Goal: Task Accomplishment & Management: Complete application form

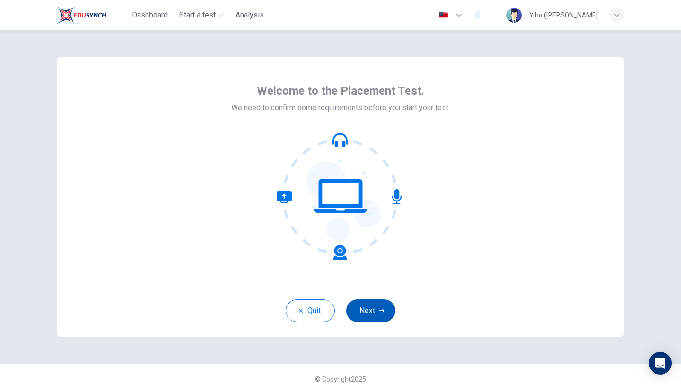
click at [364, 308] on button "Next" at bounding box center [370, 310] width 49 height 23
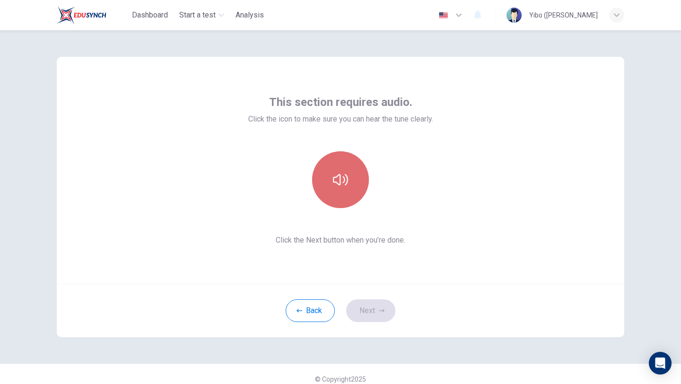
click at [340, 191] on button "button" at bounding box center [340, 179] width 57 height 57
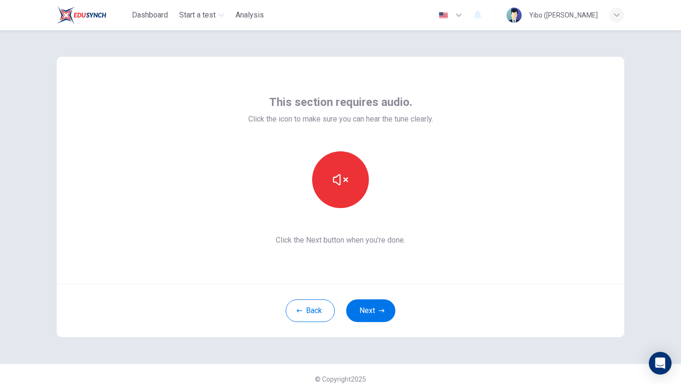
click at [361, 314] on button "Next" at bounding box center [370, 310] width 49 height 23
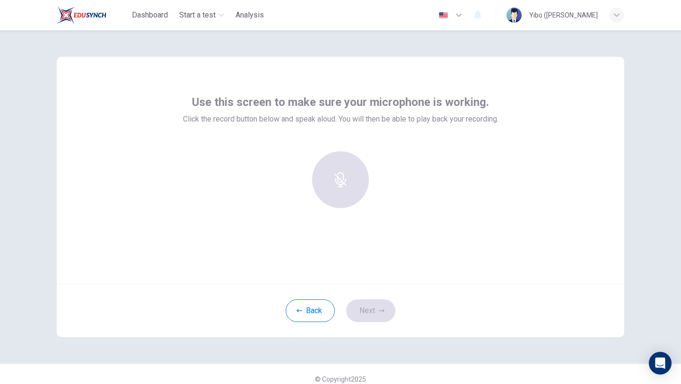
click at [349, 207] on div at bounding box center [340, 179] width 102 height 57
click at [341, 171] on icon "button" at bounding box center [340, 172] width 11 height 15
click at [341, 171] on icon "button" at bounding box center [340, 172] width 15 height 15
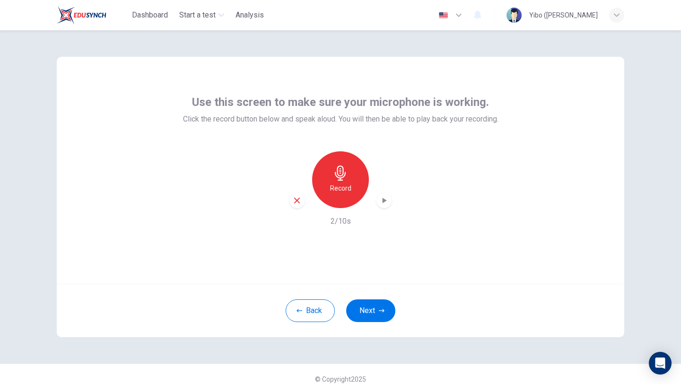
click at [382, 197] on icon "button" at bounding box center [383, 200] width 9 height 9
click at [371, 310] on button "Next" at bounding box center [370, 310] width 49 height 23
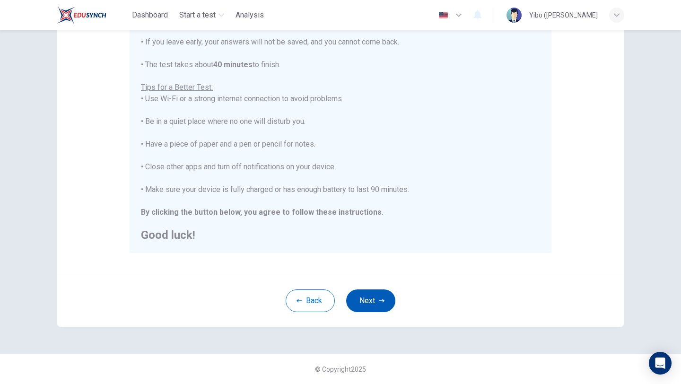
scroll to position [136, 0]
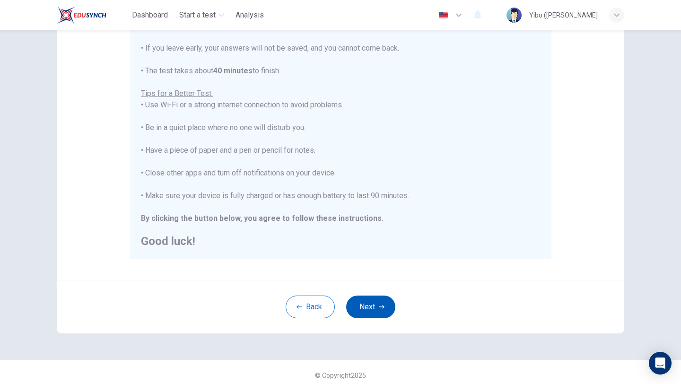
click at [364, 292] on div "Back Next" at bounding box center [340, 306] width 567 height 53
click at [389, 311] on button "Next" at bounding box center [370, 306] width 49 height 23
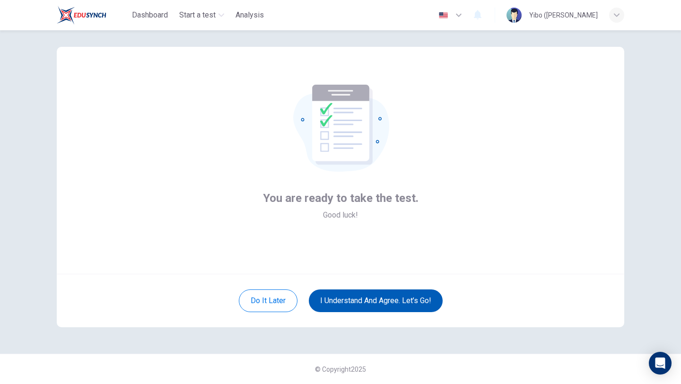
scroll to position [10, 0]
click at [382, 301] on button "I understand and agree. Let’s go!" at bounding box center [376, 300] width 134 height 23
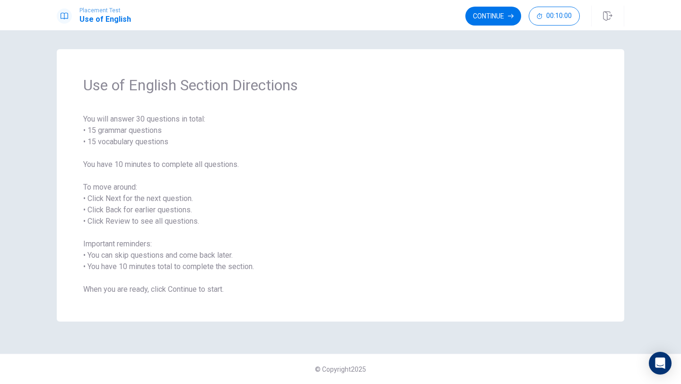
click at [149, 131] on span "You will answer 30 questions in total: • 15 grammar questions • 15 vocabulary q…" at bounding box center [340, 204] width 514 height 182
click at [494, 24] on button "Continue" at bounding box center [493, 16] width 56 height 19
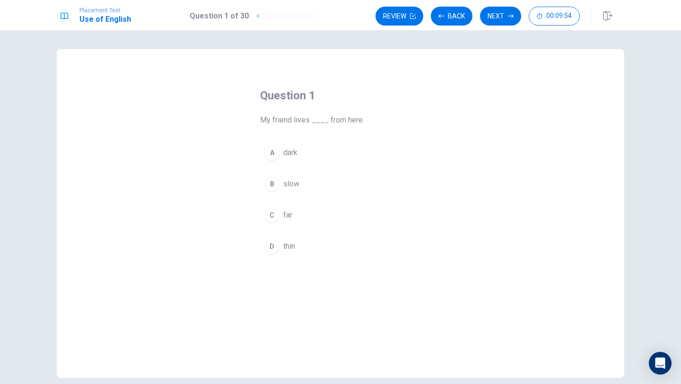
click at [272, 218] on div "C" at bounding box center [271, 215] width 15 height 15
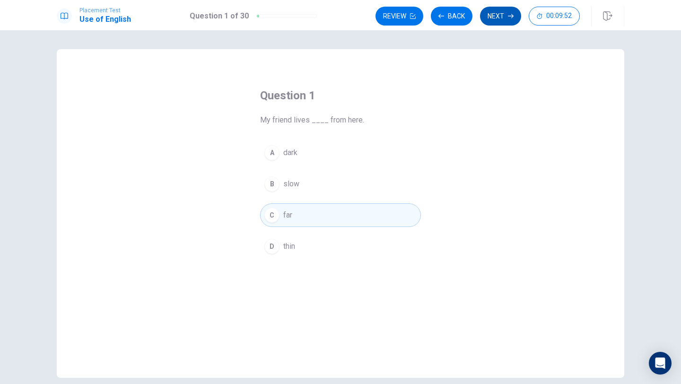
click at [506, 16] on button "Next" at bounding box center [500, 16] width 41 height 19
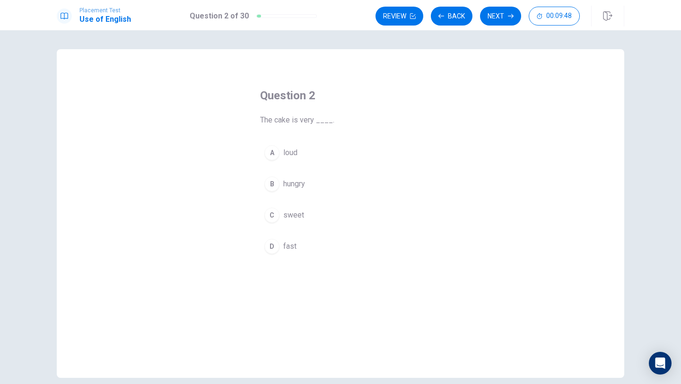
click at [272, 215] on div "C" at bounding box center [271, 215] width 15 height 15
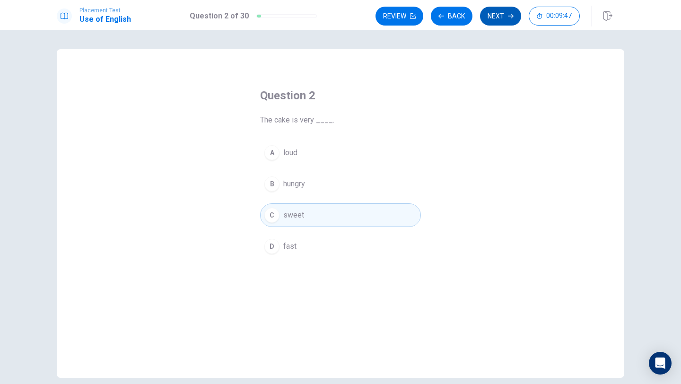
click at [501, 17] on button "Next" at bounding box center [500, 16] width 41 height 19
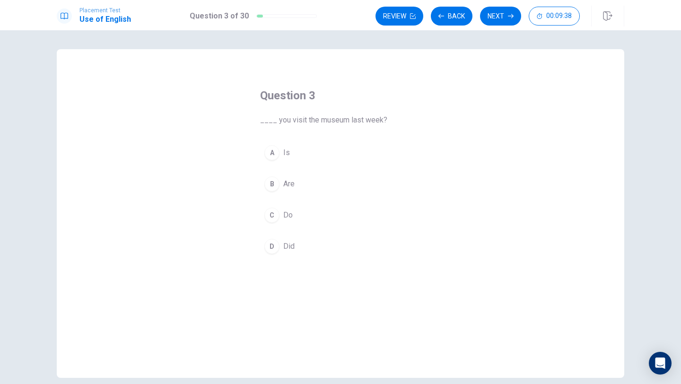
click at [272, 245] on div "D" at bounding box center [271, 246] width 15 height 15
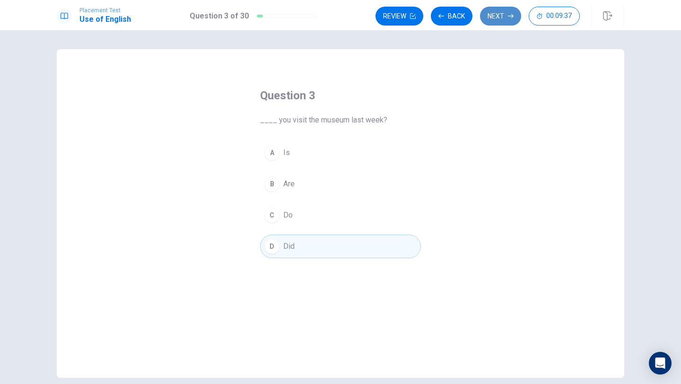
click at [490, 9] on button "Next" at bounding box center [500, 16] width 41 height 19
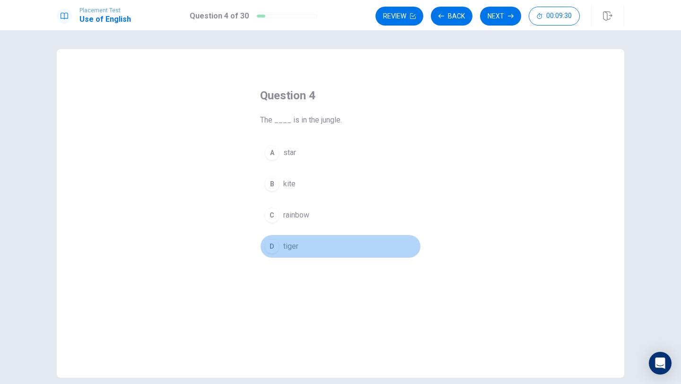
click at [271, 245] on div "D" at bounding box center [271, 246] width 15 height 15
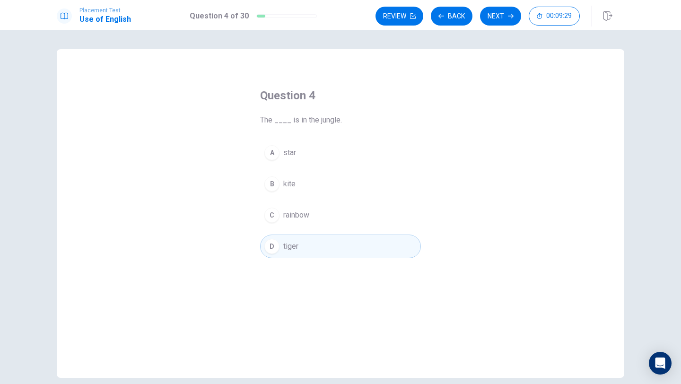
click at [496, 17] on button "Next" at bounding box center [500, 16] width 41 height 19
click at [275, 216] on div "C" at bounding box center [271, 215] width 15 height 15
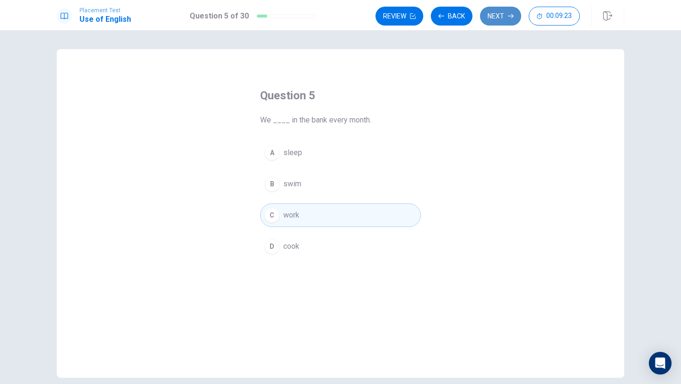
click at [491, 23] on button "Next" at bounding box center [500, 16] width 41 height 19
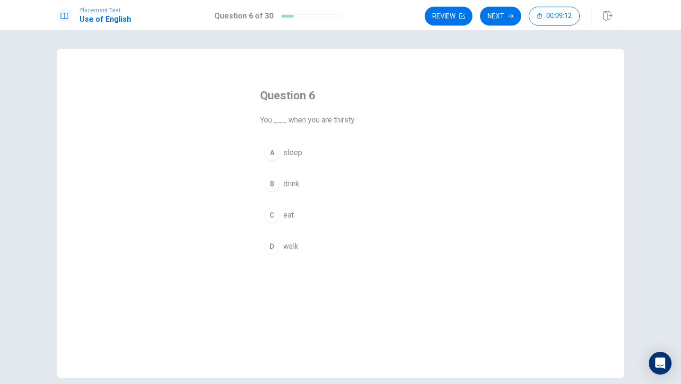
click at [267, 186] on div "B" at bounding box center [271, 183] width 15 height 15
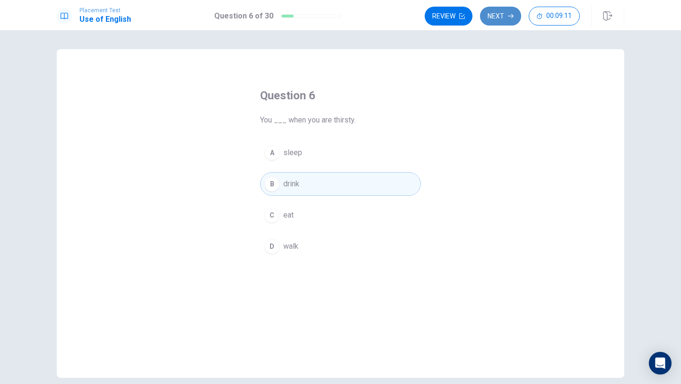
click at [503, 17] on button "Next" at bounding box center [500, 16] width 41 height 19
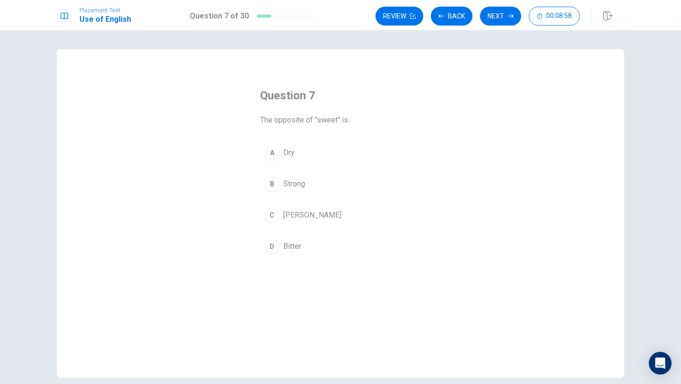
click at [274, 251] on div "D" at bounding box center [271, 246] width 15 height 15
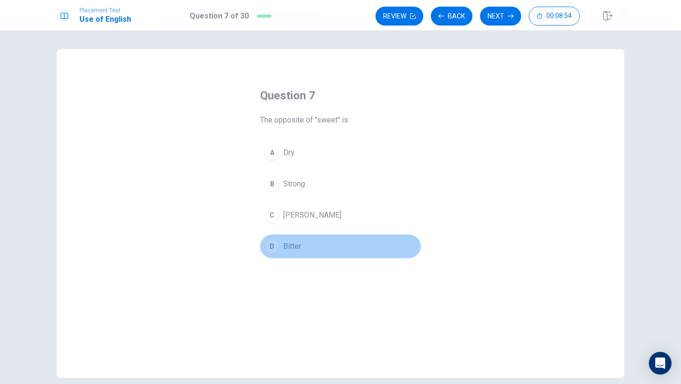
drag, startPoint x: 288, startPoint y: 245, endPoint x: 303, endPoint y: 245, distance: 14.7
click at [303, 245] on button "D Bitter" at bounding box center [340, 247] width 161 height 24
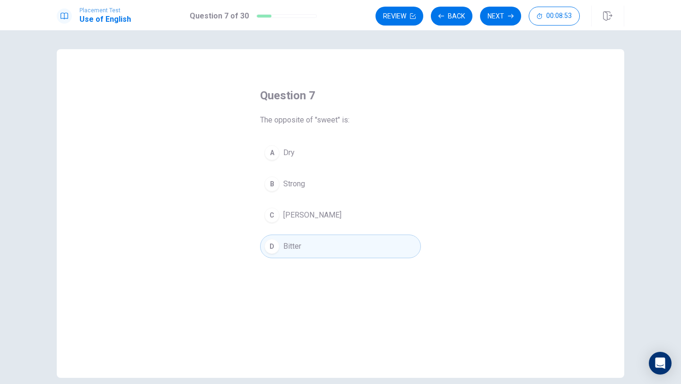
click at [303, 245] on button "D Bitter" at bounding box center [340, 247] width 161 height 24
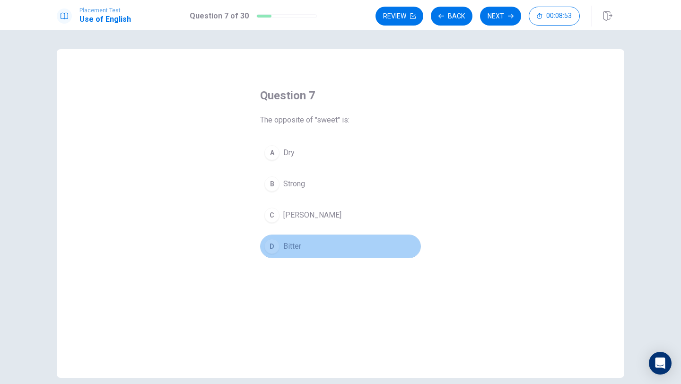
click at [303, 245] on button "D Bitter" at bounding box center [340, 247] width 161 height 24
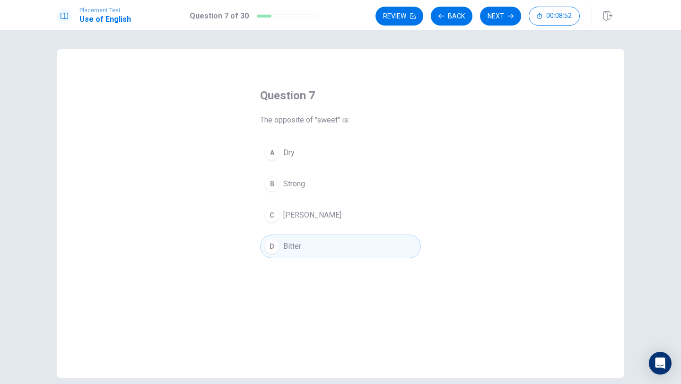
click at [303, 245] on button "D Bitter" at bounding box center [340, 247] width 161 height 24
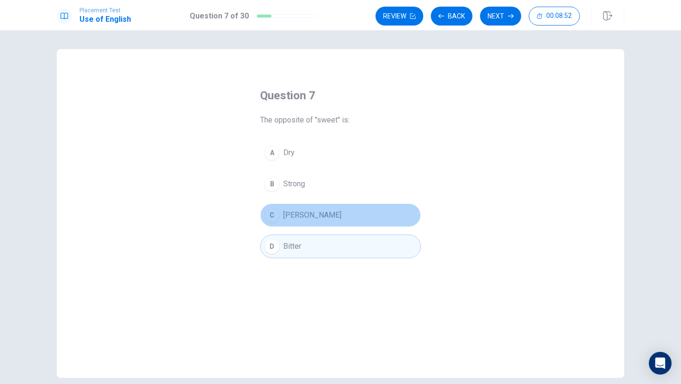
click at [296, 217] on span "[PERSON_NAME]" at bounding box center [312, 214] width 58 height 11
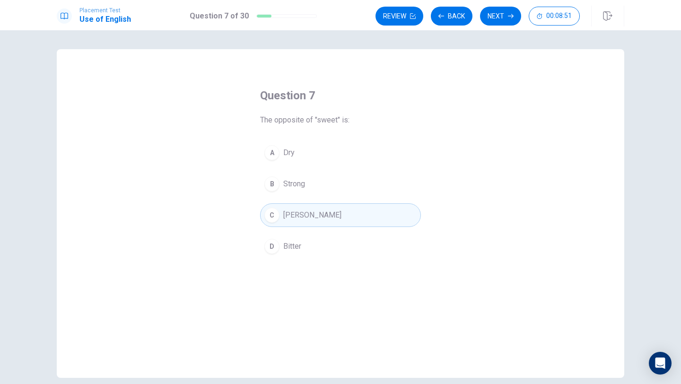
click at [305, 234] on div "A Dry B Strong C [PERSON_NAME]" at bounding box center [340, 199] width 161 height 117
click at [305, 248] on button "D Bitter" at bounding box center [340, 247] width 161 height 24
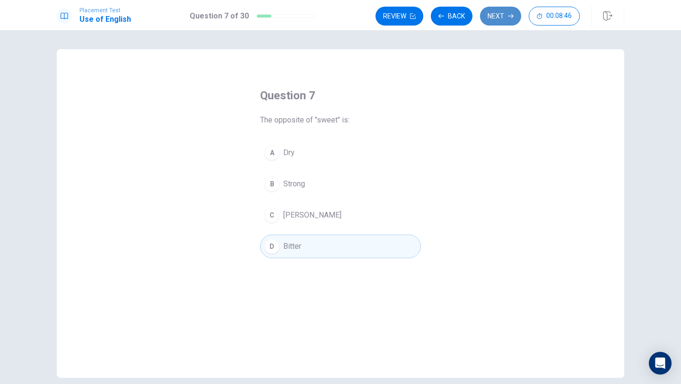
click at [490, 20] on button "Next" at bounding box center [500, 16] width 41 height 19
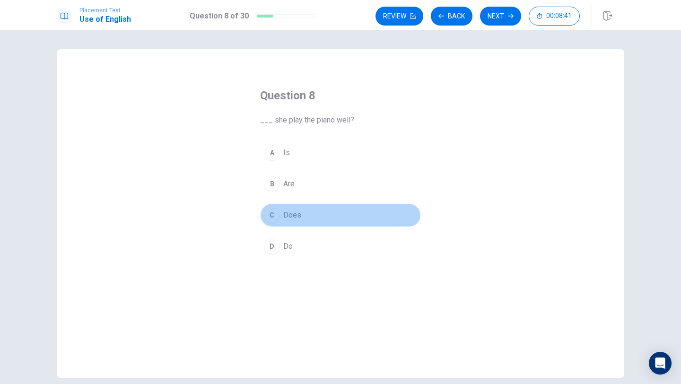
click at [276, 215] on div "C" at bounding box center [271, 215] width 15 height 15
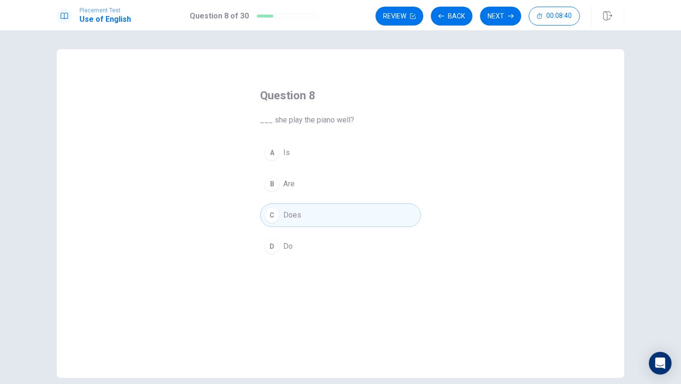
click at [486, 17] on button "Next" at bounding box center [500, 16] width 41 height 19
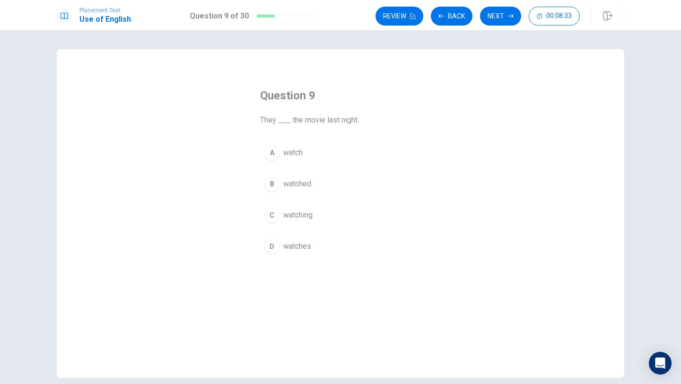
click at [276, 182] on div "B" at bounding box center [271, 183] width 15 height 15
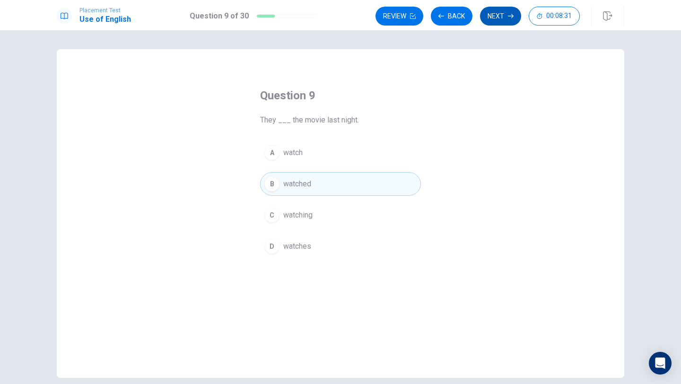
click at [495, 20] on button "Next" at bounding box center [500, 16] width 41 height 19
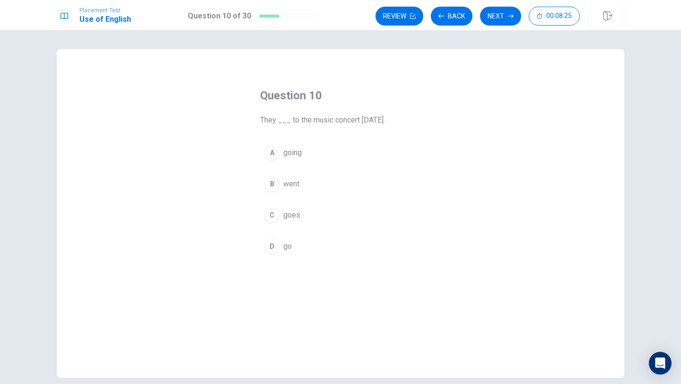
click at [273, 182] on div "B" at bounding box center [271, 183] width 15 height 15
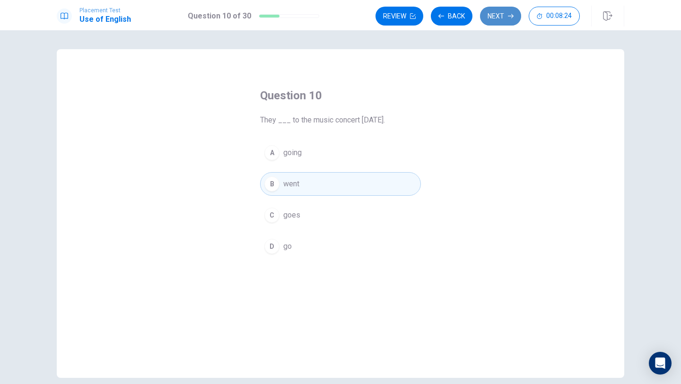
click at [486, 21] on button "Next" at bounding box center [500, 16] width 41 height 19
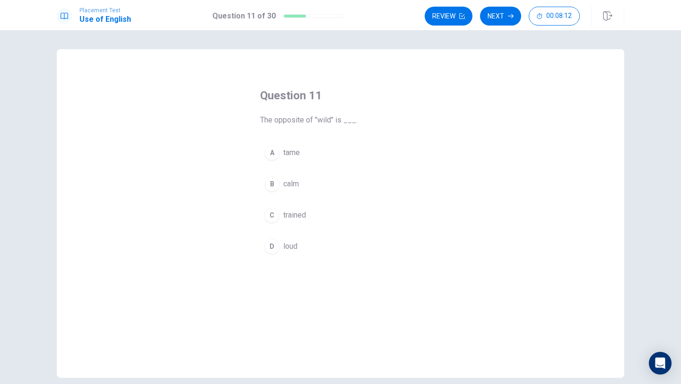
click at [274, 153] on div "A" at bounding box center [271, 152] width 15 height 15
click at [510, 6] on div "Review Next 00:08:11" at bounding box center [525, 16] width 200 height 21
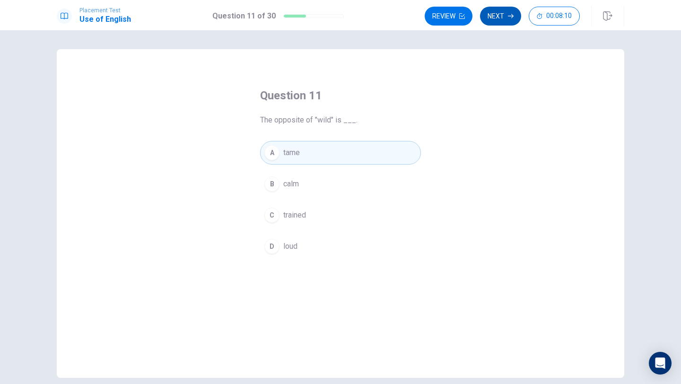
click at [502, 23] on button "Next" at bounding box center [500, 16] width 41 height 19
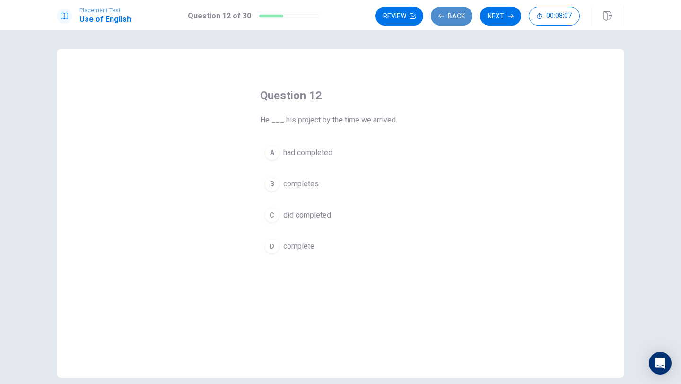
click at [447, 19] on button "Back" at bounding box center [452, 16] width 42 height 19
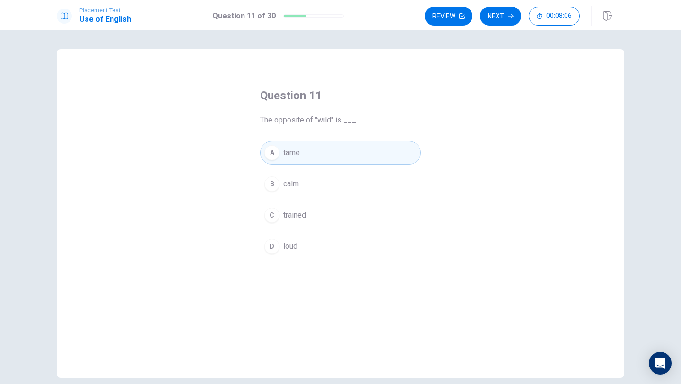
click at [485, 5] on div "Placement Test Use of English Question 11 of 30 Review Next 00:08:06" at bounding box center [340, 15] width 681 height 30
click at [489, 11] on button "Next" at bounding box center [500, 16] width 41 height 19
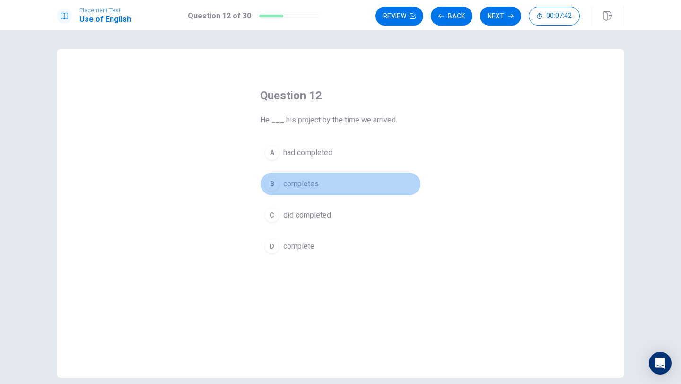
click at [274, 186] on div "B" at bounding box center [271, 183] width 15 height 15
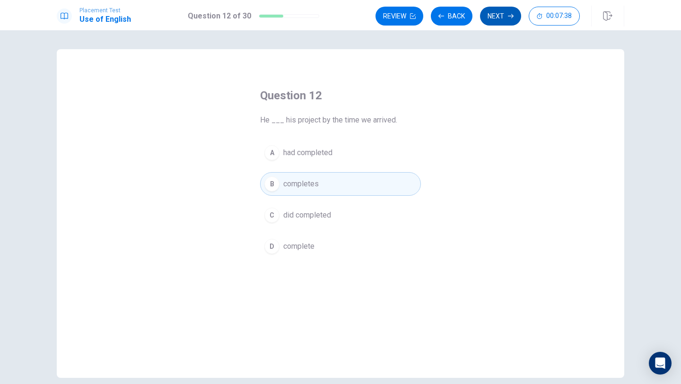
click at [486, 21] on button "Next" at bounding box center [500, 16] width 41 height 19
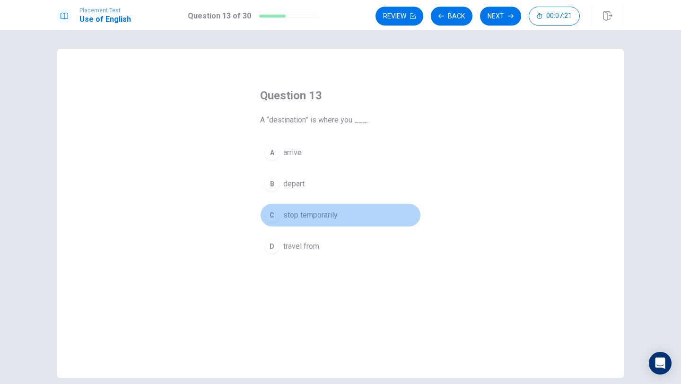
click at [280, 219] on button "C stop temporarily" at bounding box center [340, 215] width 161 height 24
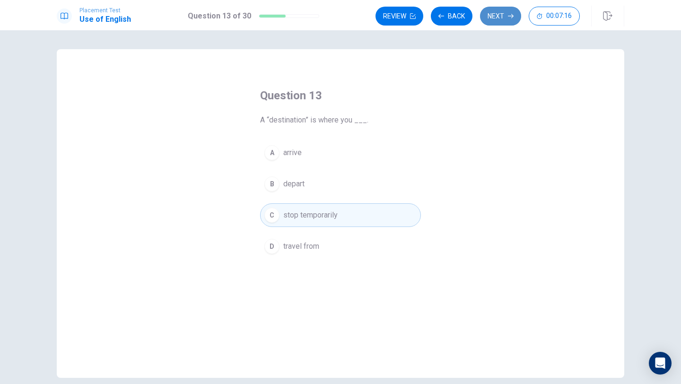
click at [500, 23] on button "Next" at bounding box center [500, 16] width 41 height 19
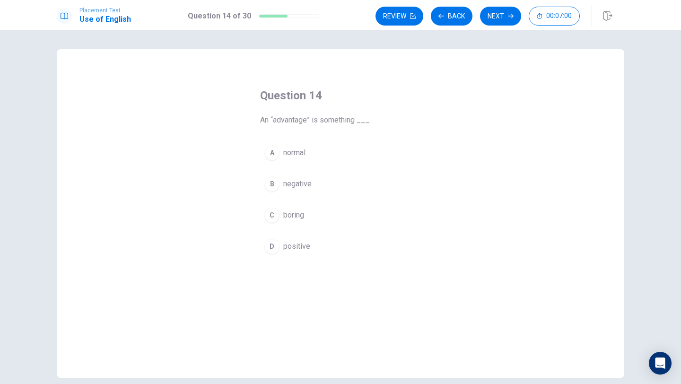
click at [274, 187] on div "B" at bounding box center [271, 183] width 15 height 15
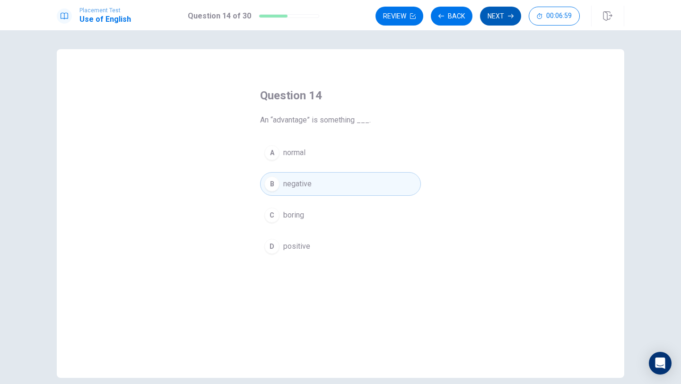
click at [498, 18] on button "Next" at bounding box center [500, 16] width 41 height 19
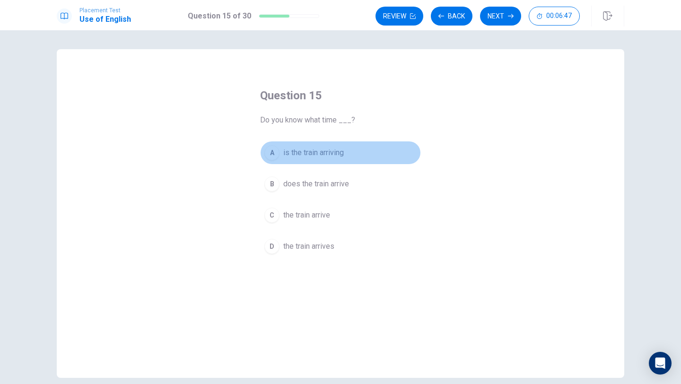
click at [273, 154] on div "A" at bounding box center [271, 152] width 15 height 15
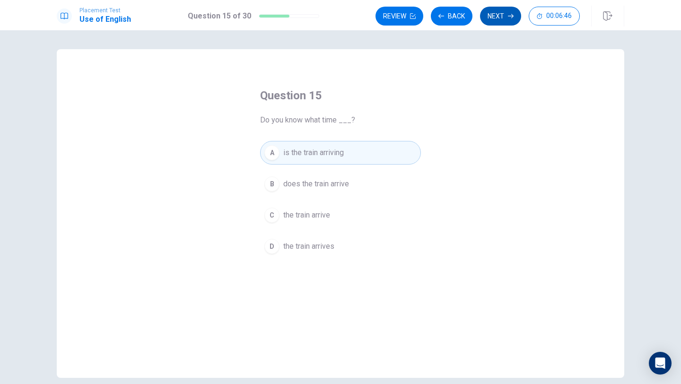
click at [504, 16] on button "Next" at bounding box center [500, 16] width 41 height 19
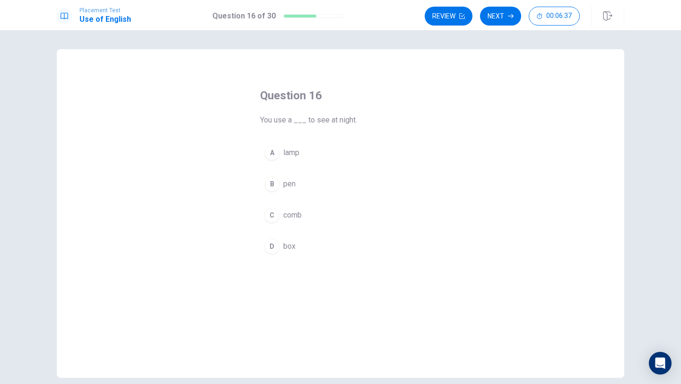
click at [273, 147] on div "A" at bounding box center [271, 152] width 15 height 15
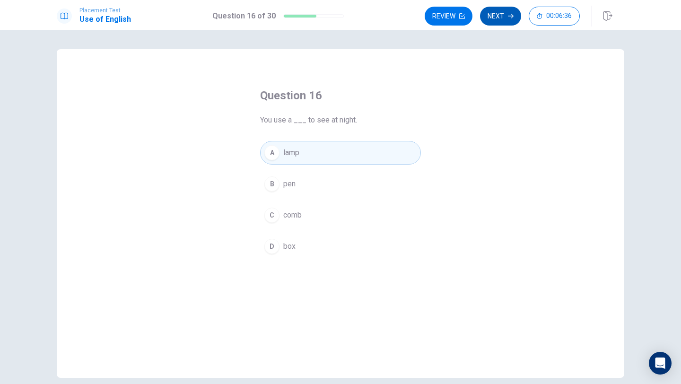
click at [488, 16] on button "Next" at bounding box center [500, 16] width 41 height 19
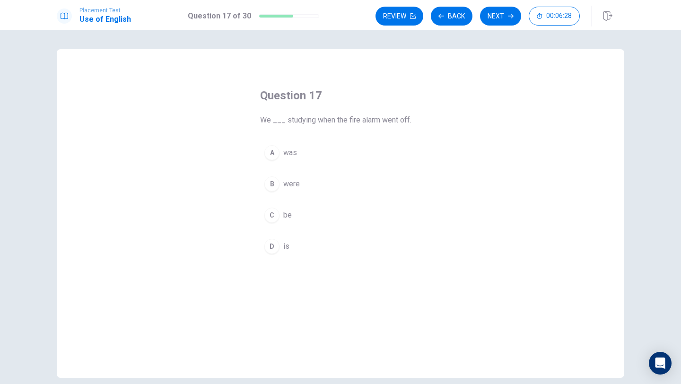
click at [272, 189] on div "B" at bounding box center [271, 183] width 15 height 15
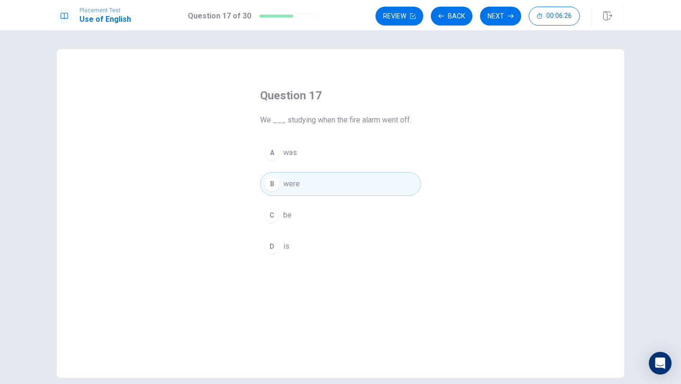
click at [485, 25] on div "Review Back Next 00:06:26" at bounding box center [477, 16] width 204 height 19
click at [493, 17] on button "Next" at bounding box center [500, 16] width 41 height 19
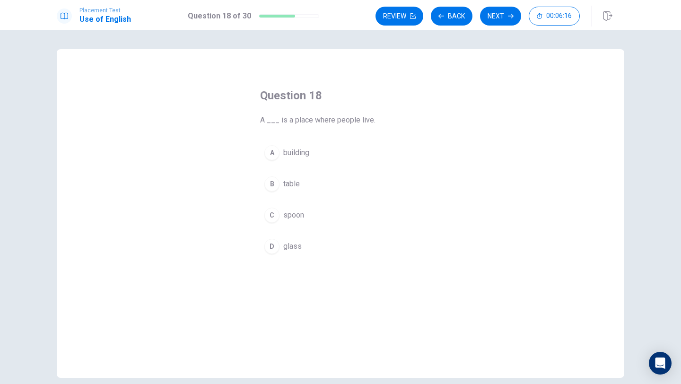
click at [273, 152] on div "A" at bounding box center [271, 152] width 15 height 15
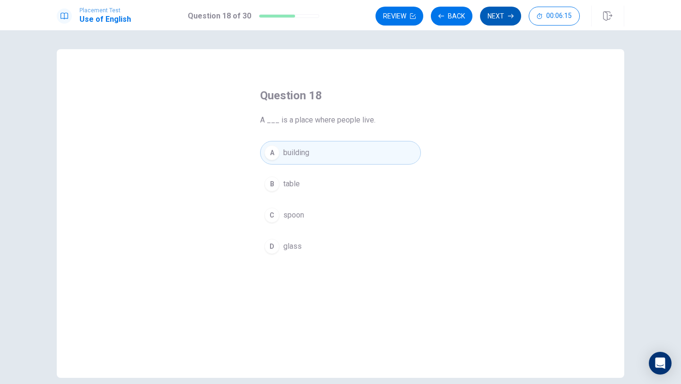
click at [507, 20] on button "Next" at bounding box center [500, 16] width 41 height 19
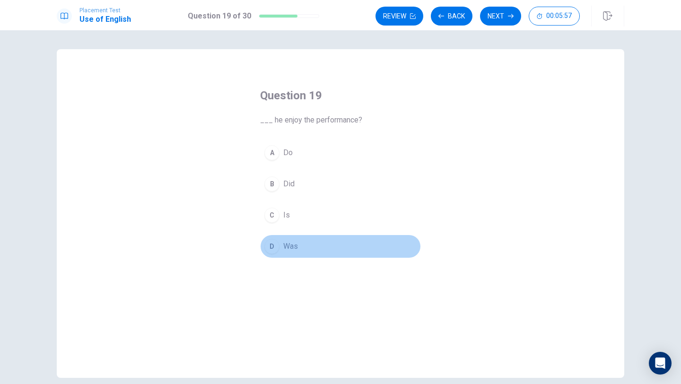
click at [274, 244] on div "D" at bounding box center [271, 246] width 15 height 15
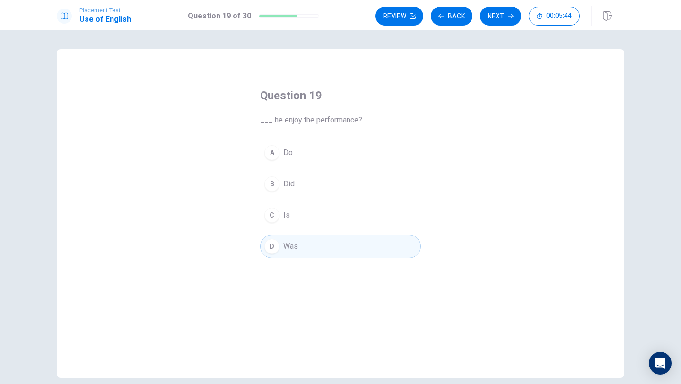
click at [304, 219] on button "C Is" at bounding box center [340, 215] width 161 height 24
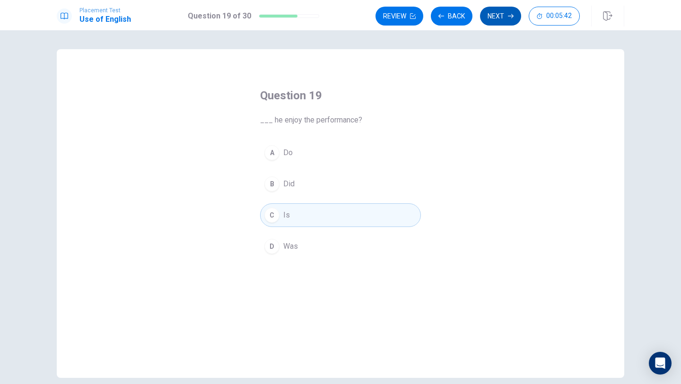
click at [498, 9] on button "Next" at bounding box center [500, 16] width 41 height 19
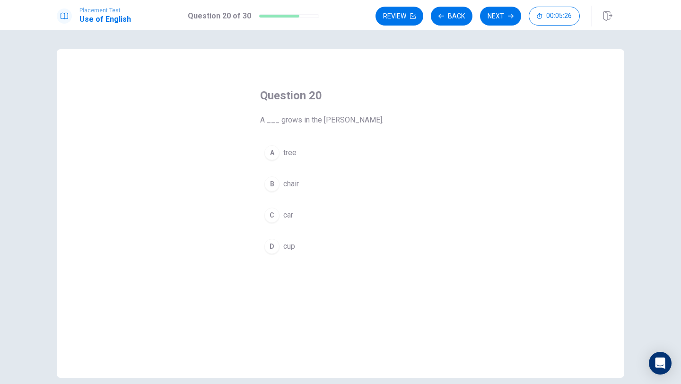
click at [271, 152] on div "A" at bounding box center [271, 152] width 15 height 15
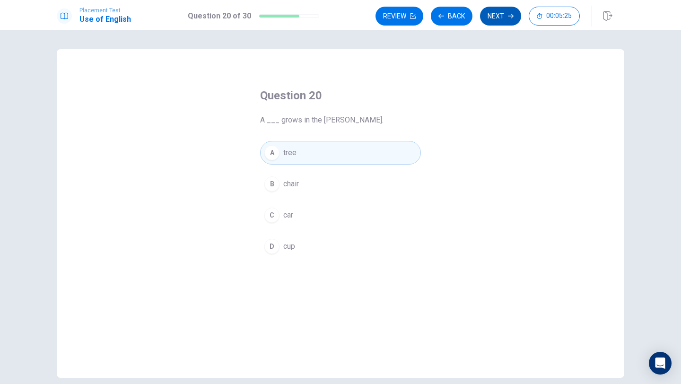
click at [498, 19] on button "Next" at bounding box center [500, 16] width 41 height 19
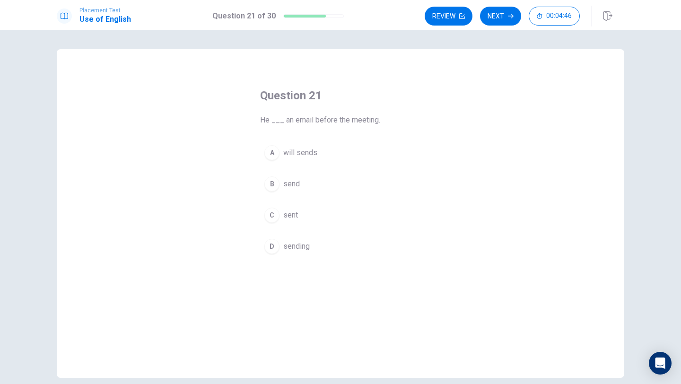
click at [278, 190] on button "B send" at bounding box center [340, 184] width 161 height 24
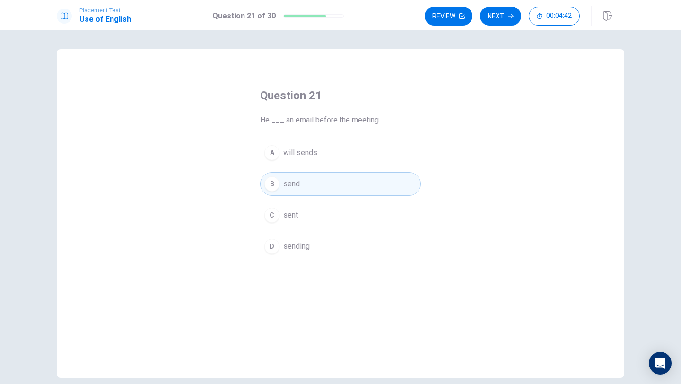
click at [493, 27] on div "Placement Test Use of English Question 21 of 30 Review Next 00:04:42" at bounding box center [340, 15] width 681 height 30
click at [495, 9] on button "Next" at bounding box center [500, 16] width 41 height 19
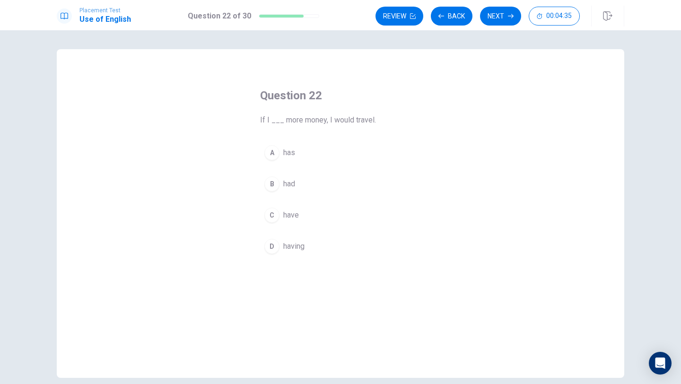
click at [277, 216] on div "C" at bounding box center [271, 215] width 15 height 15
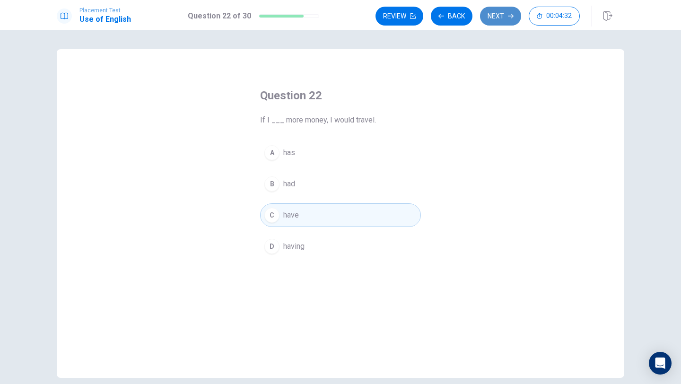
click at [511, 19] on button "Next" at bounding box center [500, 16] width 41 height 19
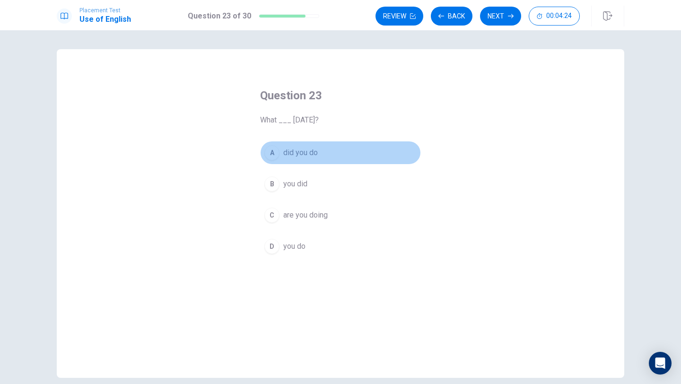
click at [274, 150] on div "A" at bounding box center [271, 152] width 15 height 15
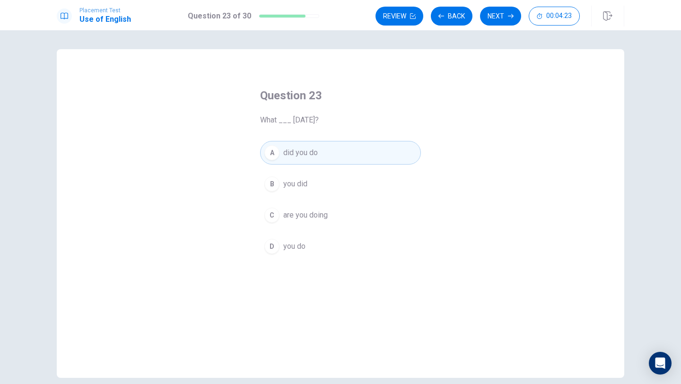
click at [499, 19] on button "Next" at bounding box center [500, 16] width 41 height 19
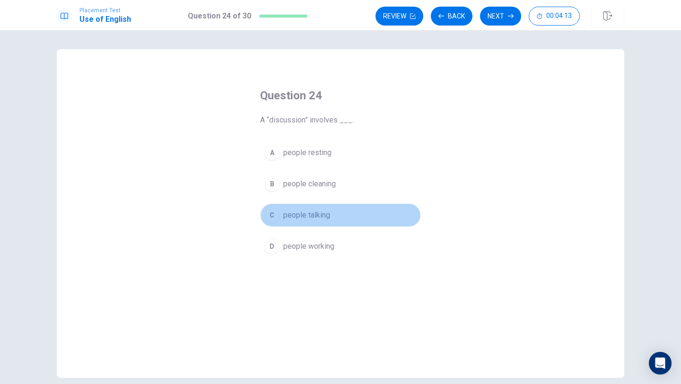
click at [264, 216] on button "C people talking" at bounding box center [340, 215] width 161 height 24
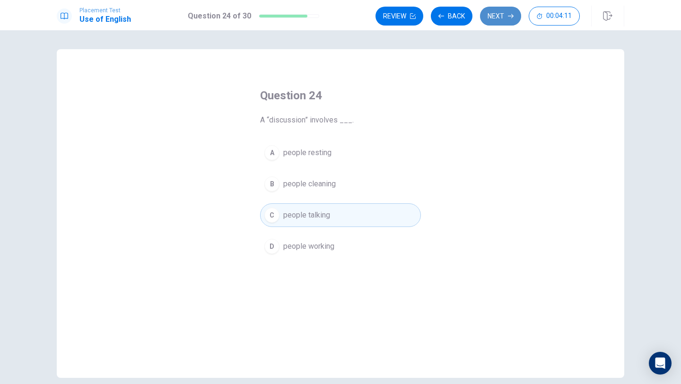
click at [500, 22] on button "Next" at bounding box center [500, 16] width 41 height 19
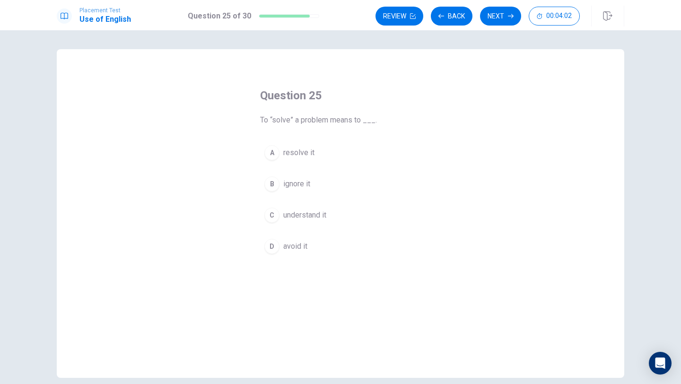
click at [273, 210] on div "C" at bounding box center [271, 215] width 15 height 15
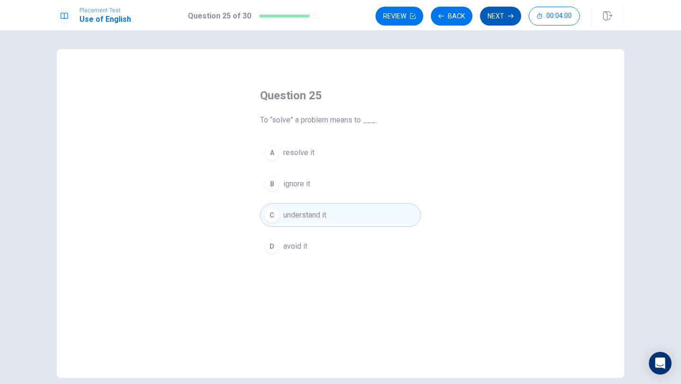
click at [499, 18] on button "Next" at bounding box center [500, 16] width 41 height 19
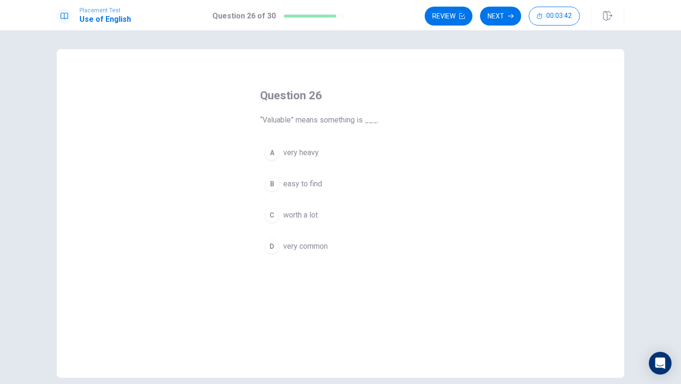
click at [267, 216] on div "C" at bounding box center [271, 215] width 15 height 15
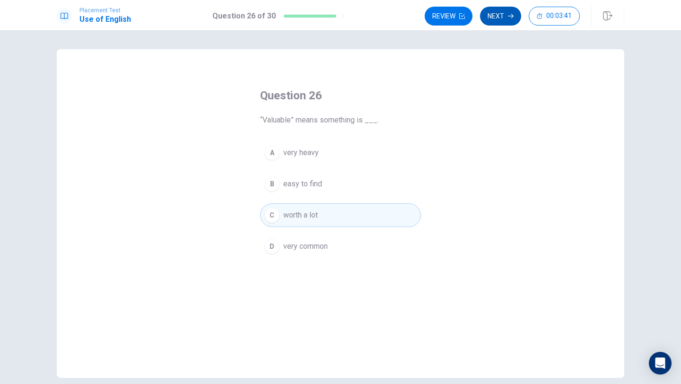
click at [496, 21] on button "Next" at bounding box center [500, 16] width 41 height 19
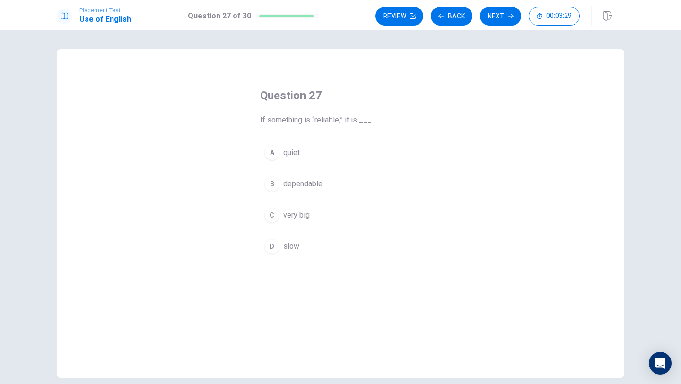
click at [276, 183] on div "B" at bounding box center [271, 183] width 15 height 15
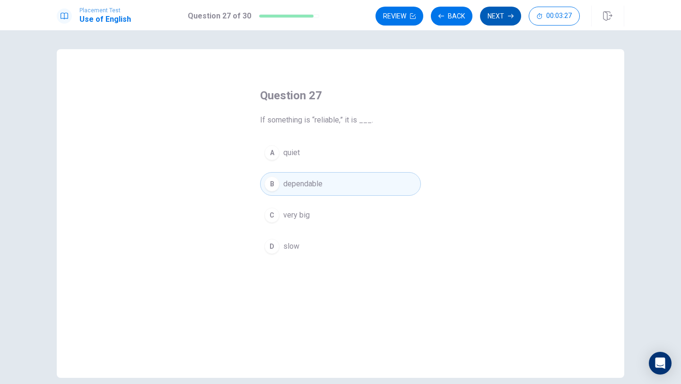
click at [490, 18] on button "Next" at bounding box center [500, 16] width 41 height 19
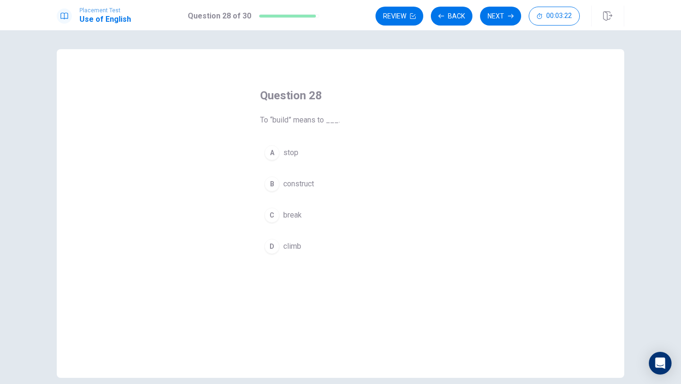
click at [279, 170] on div "A stop B construct C break D climb" at bounding box center [340, 199] width 161 height 117
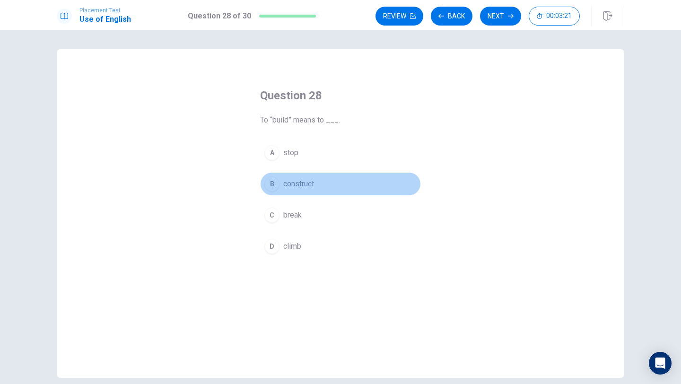
click at [278, 187] on button "B construct" at bounding box center [340, 184] width 161 height 24
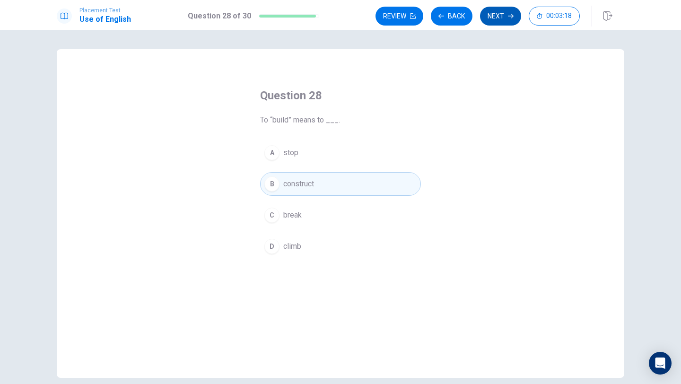
click at [499, 21] on button "Next" at bounding box center [500, 16] width 41 height 19
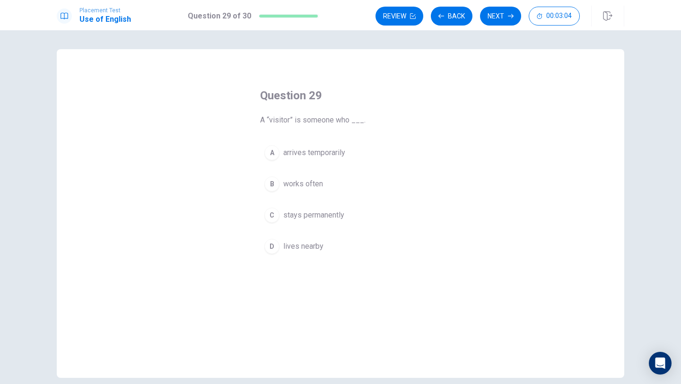
click at [278, 156] on button "A arrives temporarily" at bounding box center [340, 153] width 161 height 24
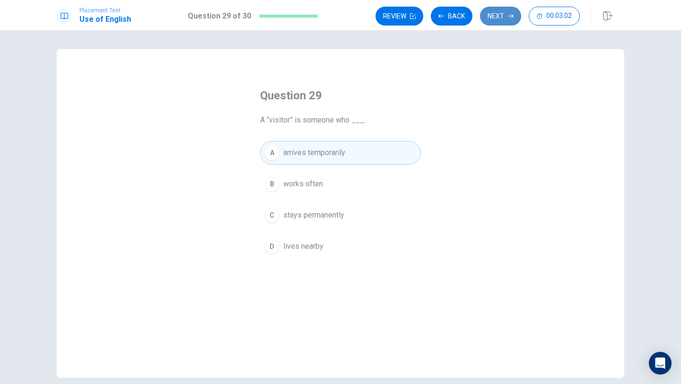
click at [506, 22] on button "Next" at bounding box center [500, 16] width 41 height 19
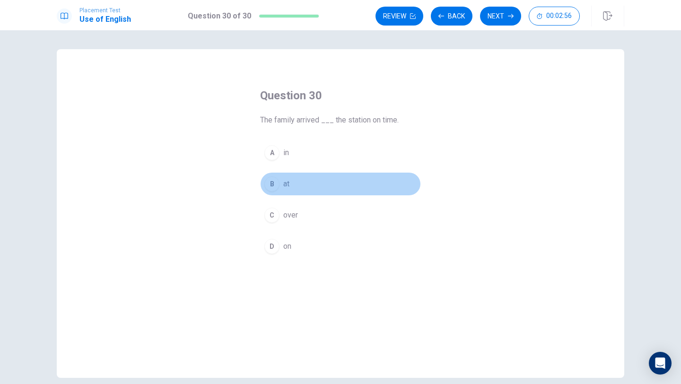
click at [278, 183] on div "B" at bounding box center [271, 183] width 15 height 15
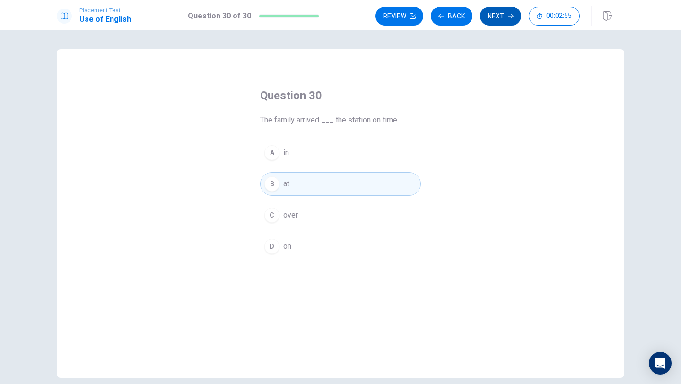
click at [499, 19] on button "Next" at bounding box center [500, 16] width 41 height 19
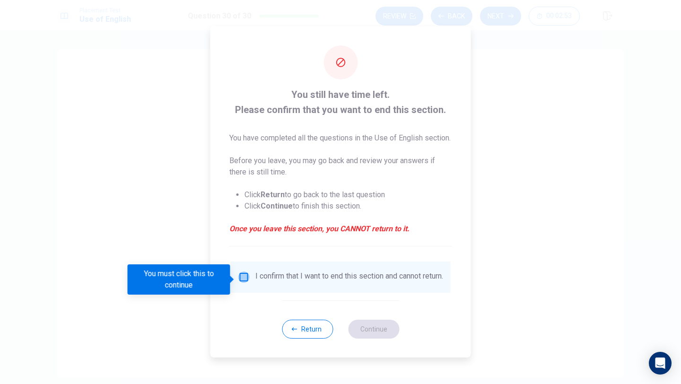
click at [244, 278] on input "You must click this to continue" at bounding box center [243, 276] width 11 height 11
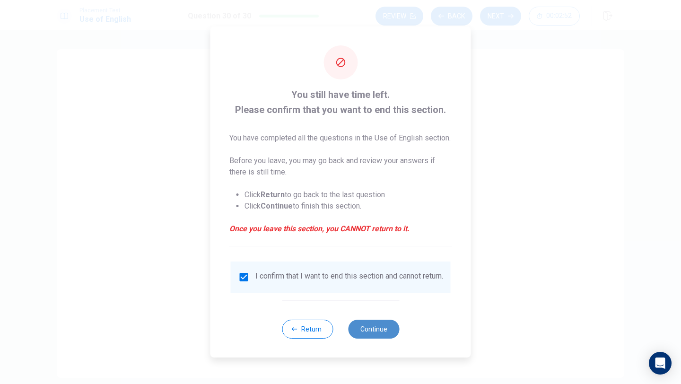
click at [373, 339] on button "Continue" at bounding box center [373, 329] width 51 height 19
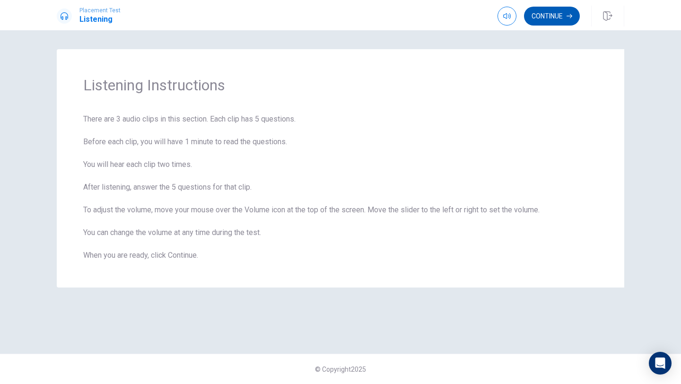
click at [548, 17] on button "Continue" at bounding box center [552, 16] width 56 height 19
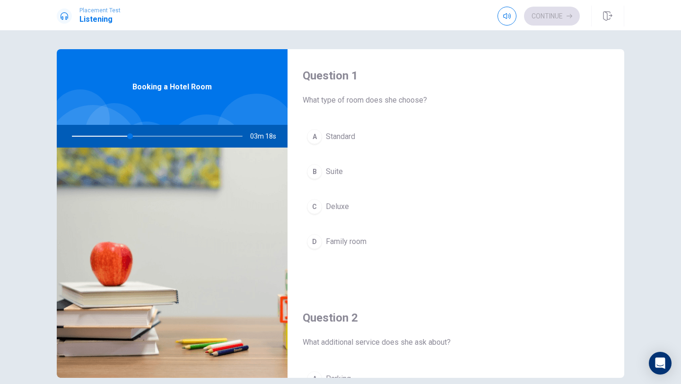
click at [318, 137] on div "A" at bounding box center [314, 136] width 15 height 15
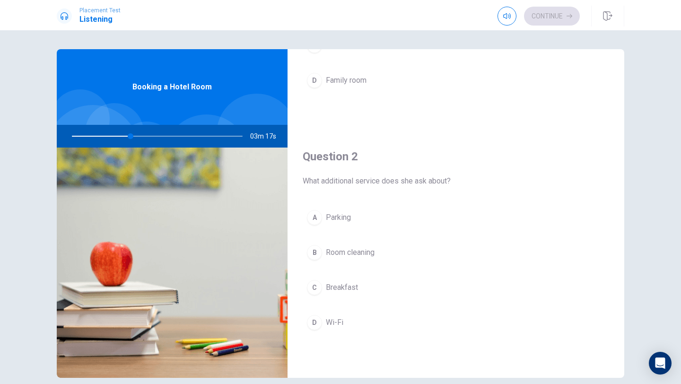
scroll to position [167, 0]
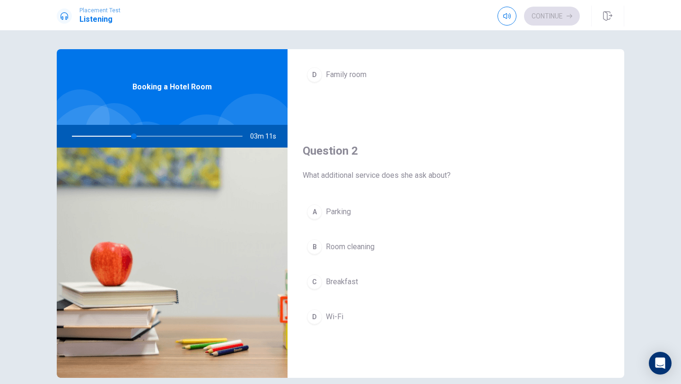
click at [321, 285] on div "C" at bounding box center [314, 281] width 15 height 15
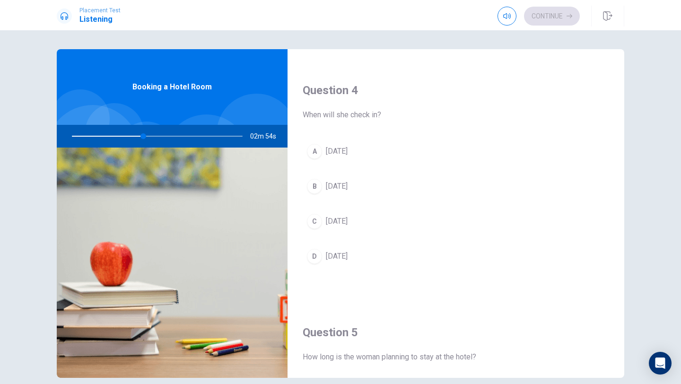
scroll to position [715, 0]
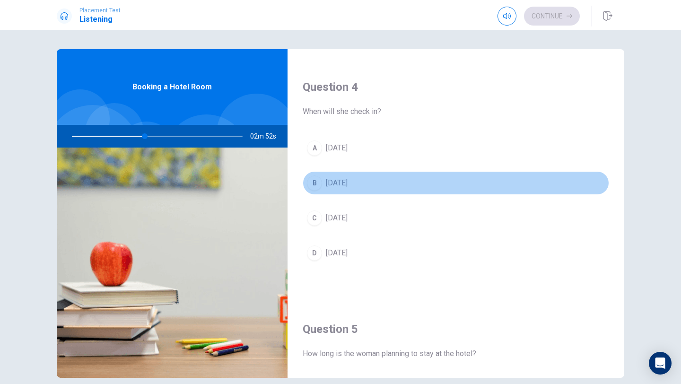
click at [315, 186] on div "B" at bounding box center [314, 182] width 15 height 15
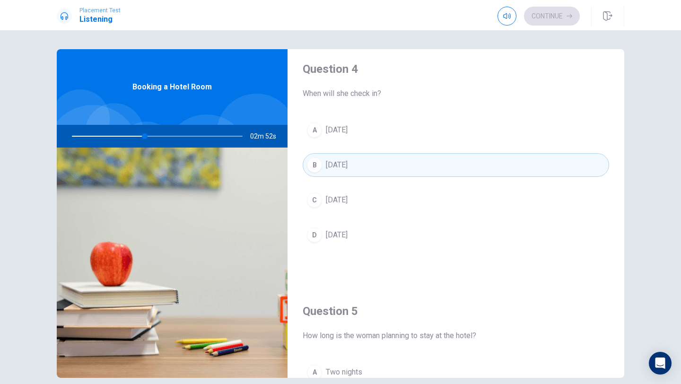
scroll to position [734, 0]
click at [316, 234] on div "D" at bounding box center [314, 233] width 15 height 15
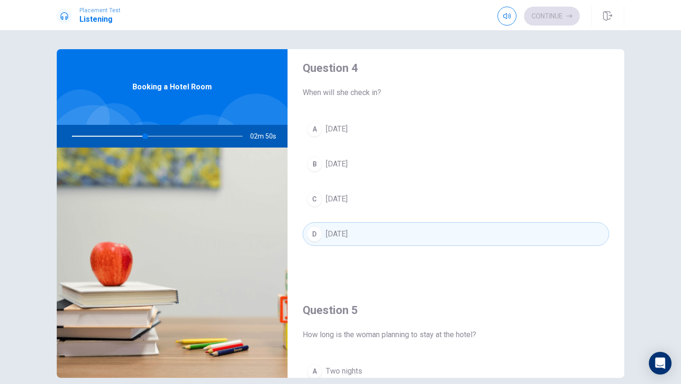
click at [310, 152] on div "A [DATE] B [DATE] C [DATE] D [DATE]" at bounding box center [456, 191] width 306 height 148
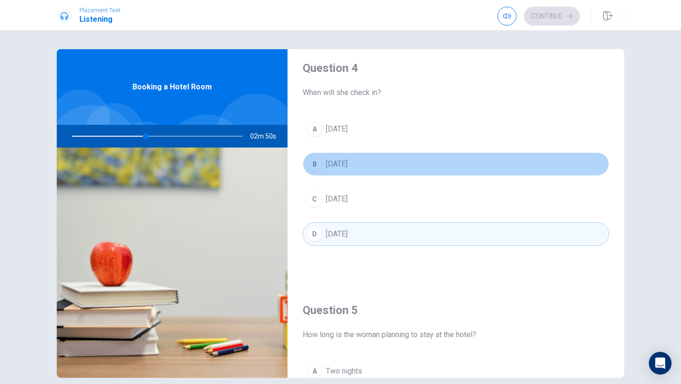
click at [315, 164] on div "B" at bounding box center [314, 163] width 15 height 15
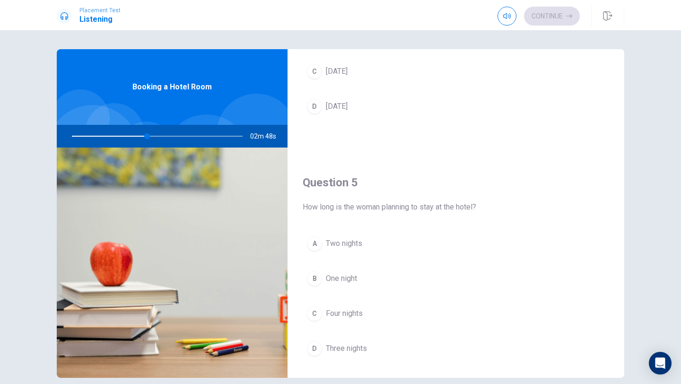
scroll to position [882, 0]
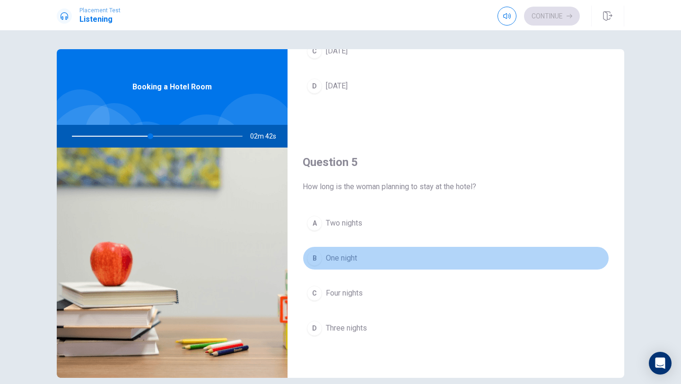
click at [317, 259] on div "B" at bounding box center [314, 258] width 15 height 15
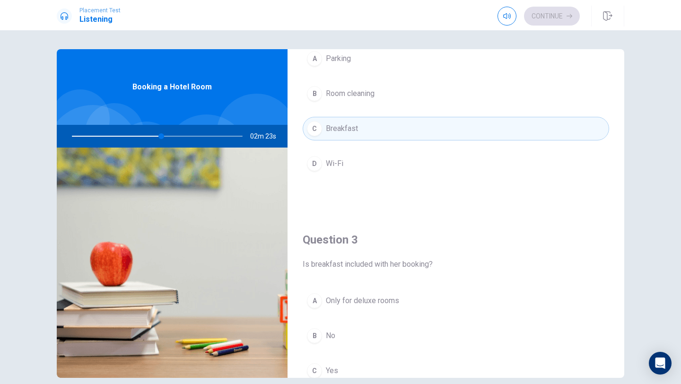
scroll to position [344, 0]
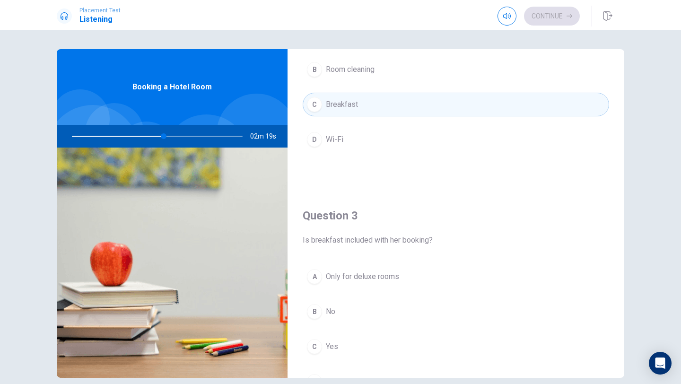
click at [168, 139] on div at bounding box center [156, 136] width 190 height 23
click at [169, 138] on div at bounding box center [156, 136] width 190 height 23
click at [175, 138] on div at bounding box center [156, 136] width 190 height 23
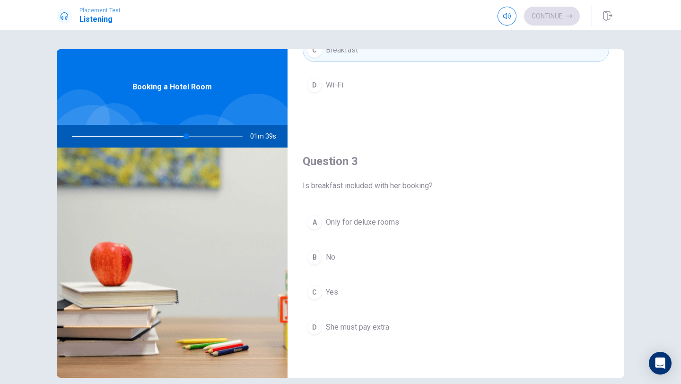
scroll to position [399, 0]
click at [316, 260] on div "B" at bounding box center [314, 256] width 15 height 15
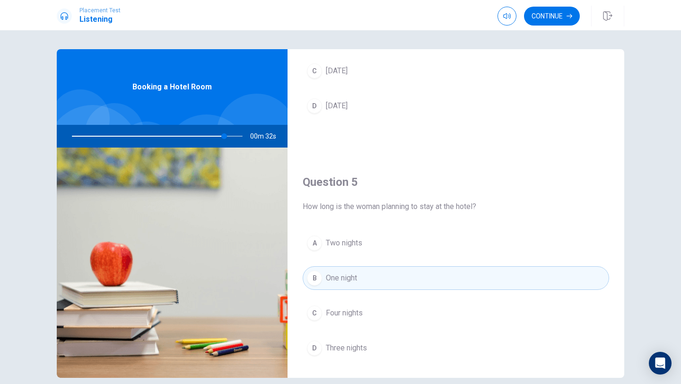
scroll to position [882, 0]
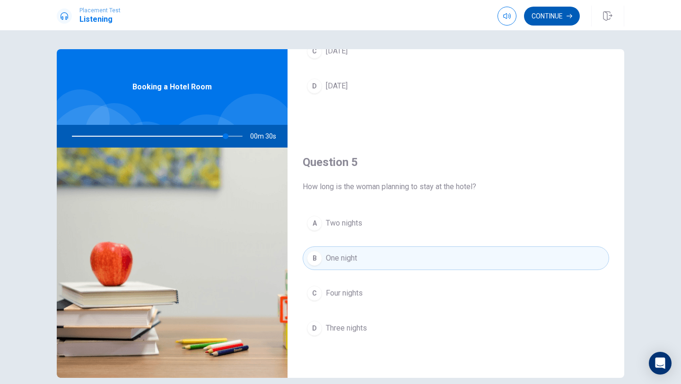
click at [544, 21] on button "Continue" at bounding box center [552, 16] width 56 height 19
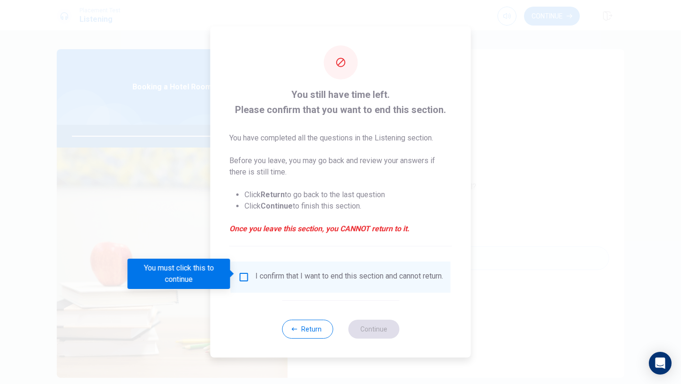
click at [243, 274] on input "You must click this to continue" at bounding box center [243, 276] width 11 height 11
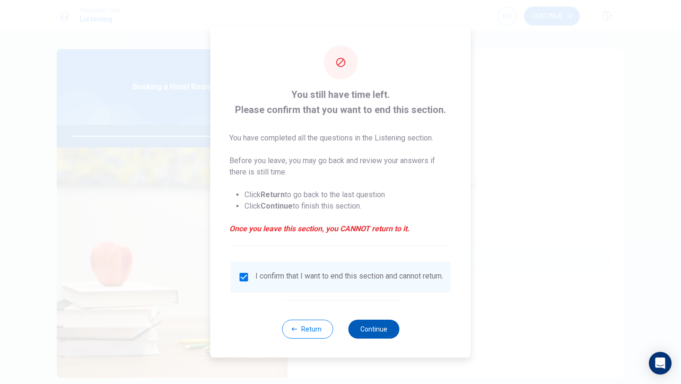
click at [372, 335] on button "Continue" at bounding box center [373, 329] width 51 height 19
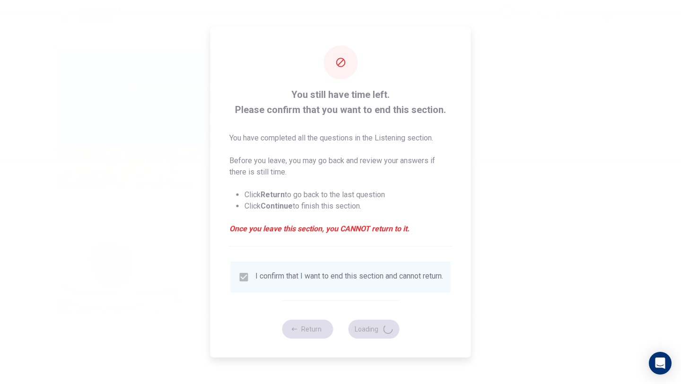
type input "95"
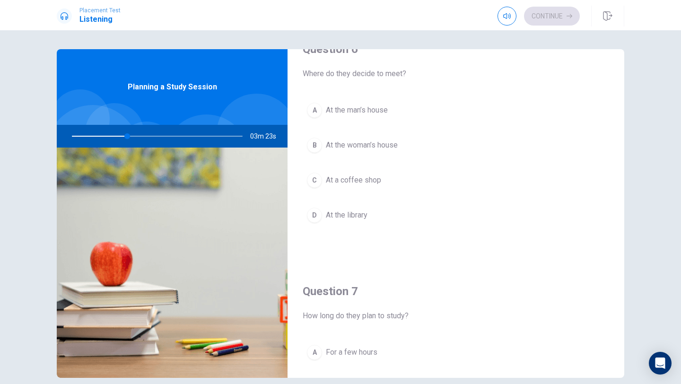
scroll to position [47, 0]
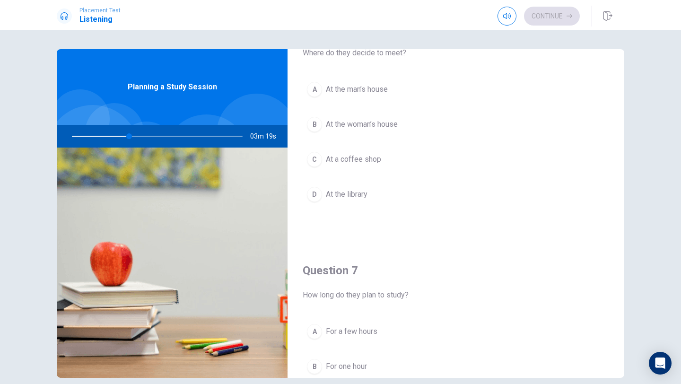
click at [315, 192] on div "D" at bounding box center [314, 194] width 15 height 15
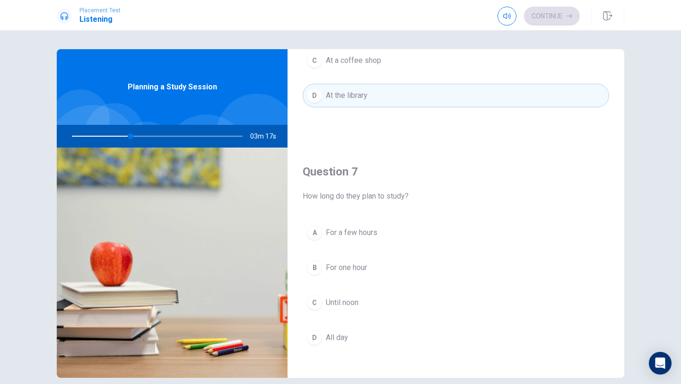
scroll to position [147, 0]
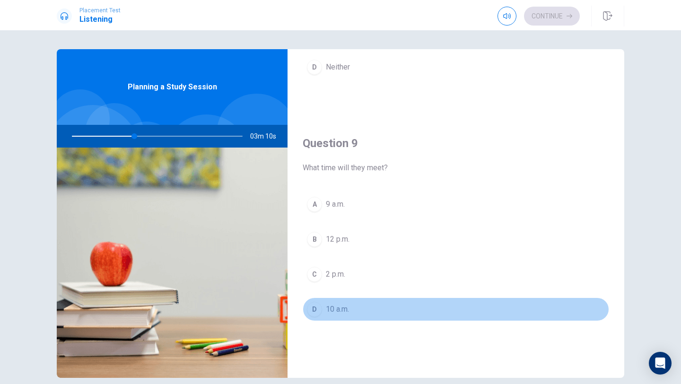
click at [313, 310] on div "D" at bounding box center [314, 309] width 15 height 15
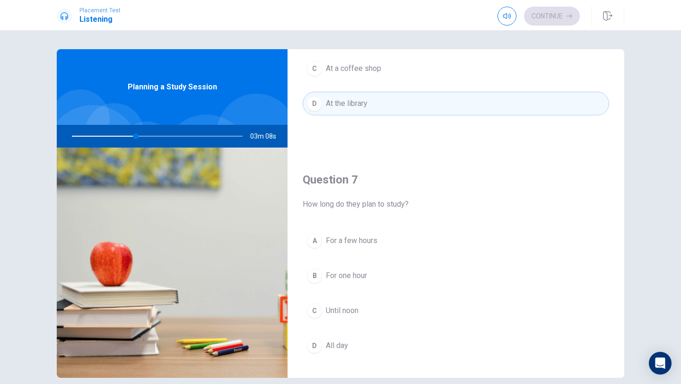
scroll to position [140, 0]
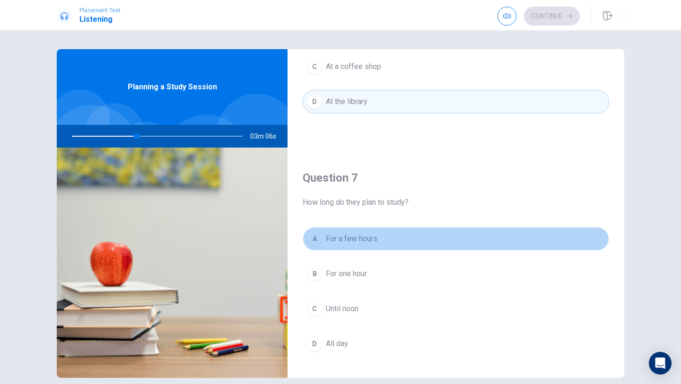
click at [315, 235] on div "A" at bounding box center [314, 238] width 15 height 15
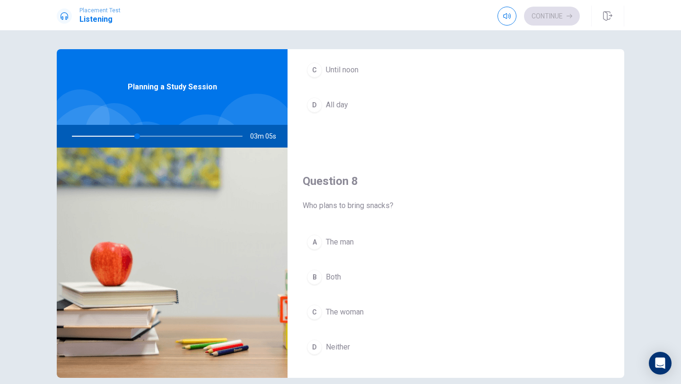
scroll to position [392, 0]
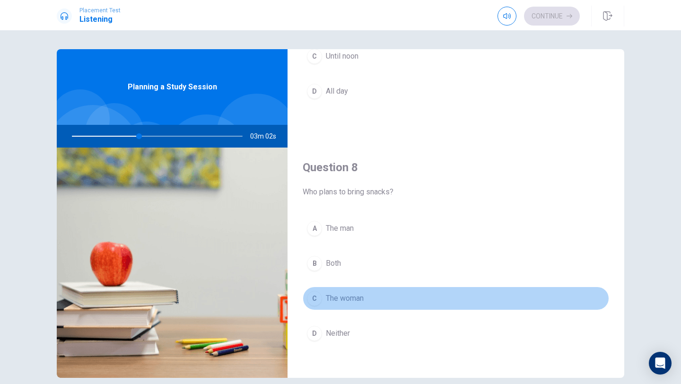
click at [316, 297] on div "C" at bounding box center [314, 298] width 15 height 15
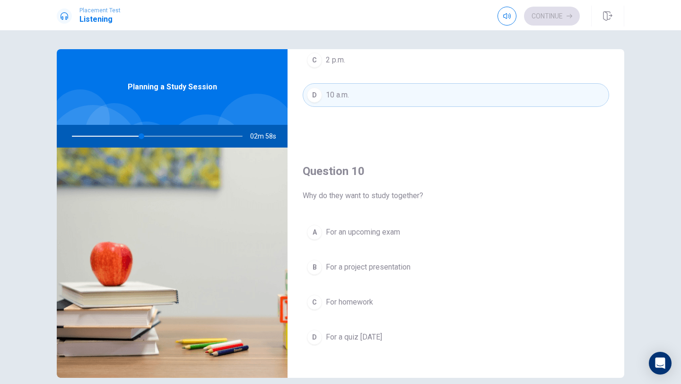
scroll to position [882, 0]
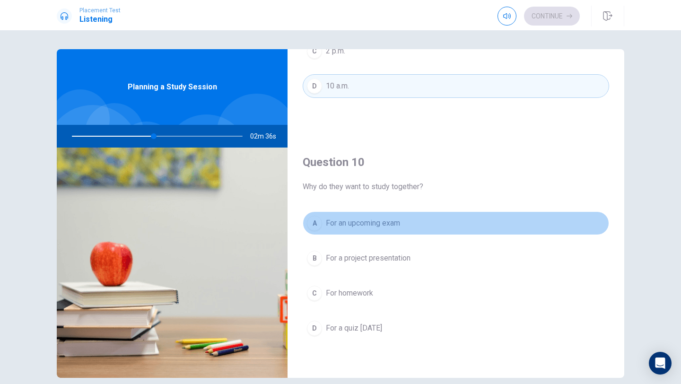
click at [314, 221] on div "A" at bounding box center [314, 223] width 15 height 15
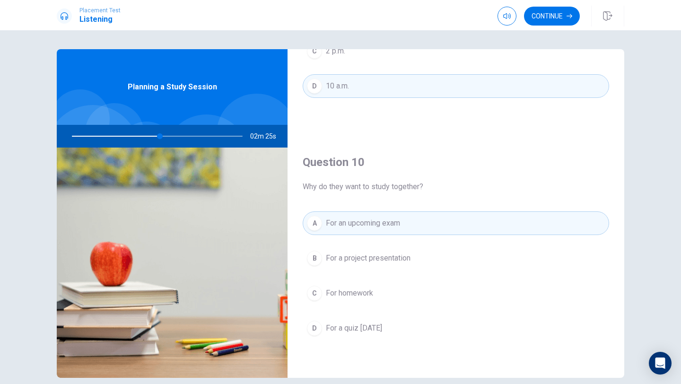
click at [526, 24] on div "Continue" at bounding box center [538, 16] width 82 height 19
click at [540, 13] on button "Continue" at bounding box center [552, 16] width 56 height 19
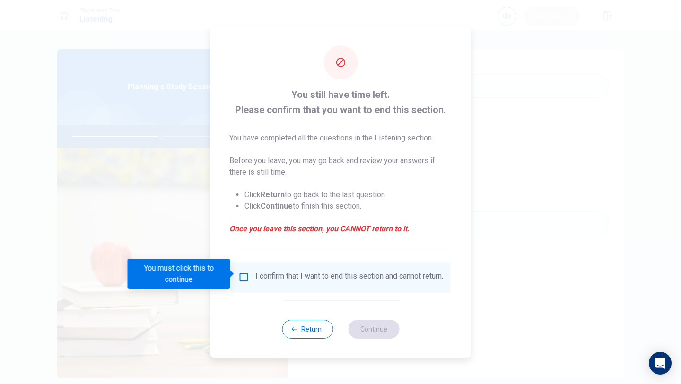
click at [541, 13] on div at bounding box center [340, 192] width 681 height 384
click at [242, 274] on input "You must click this to continue" at bounding box center [243, 276] width 11 height 11
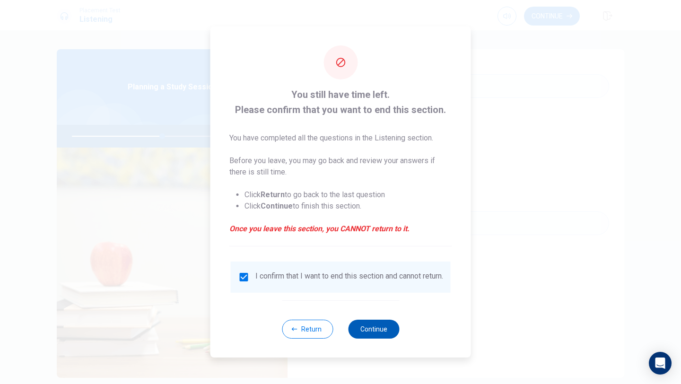
click at [372, 339] on button "Continue" at bounding box center [373, 329] width 51 height 19
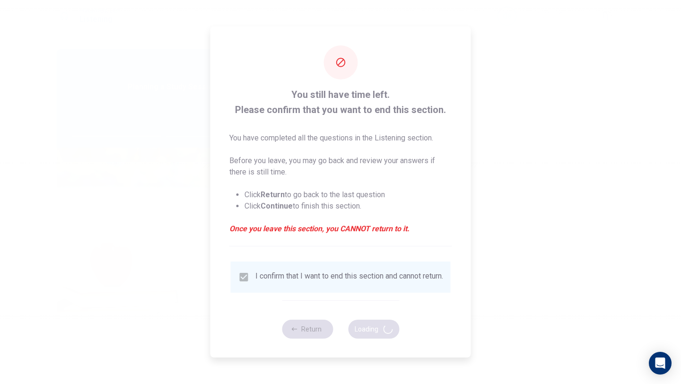
type input "54"
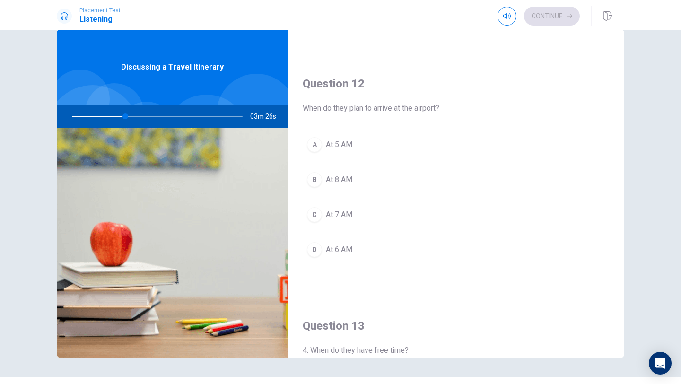
scroll to position [218, 0]
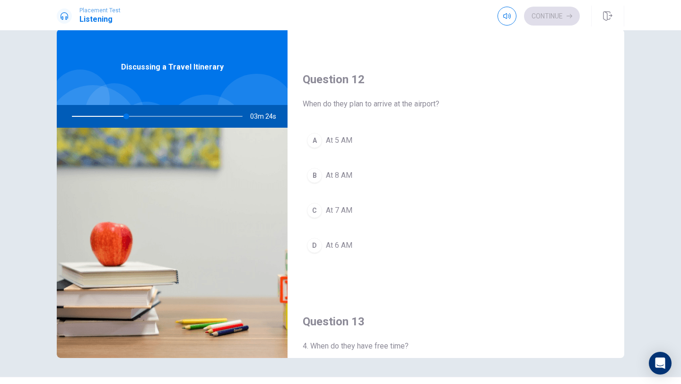
click at [317, 242] on div "D" at bounding box center [314, 245] width 15 height 15
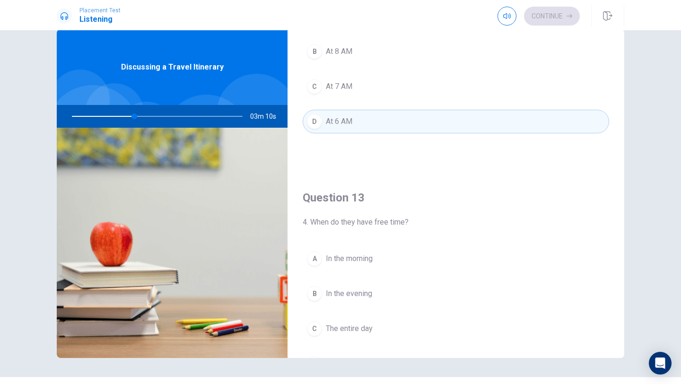
scroll to position [399, 0]
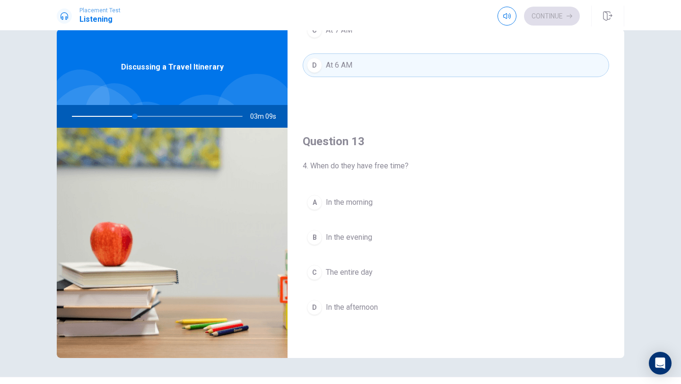
click at [312, 307] on div "D" at bounding box center [314, 307] width 15 height 15
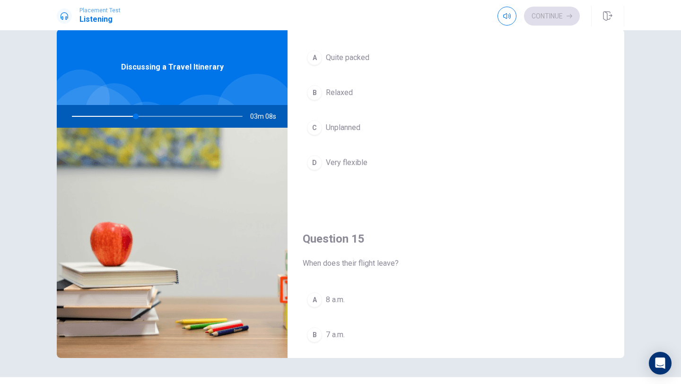
scroll to position [882, 0]
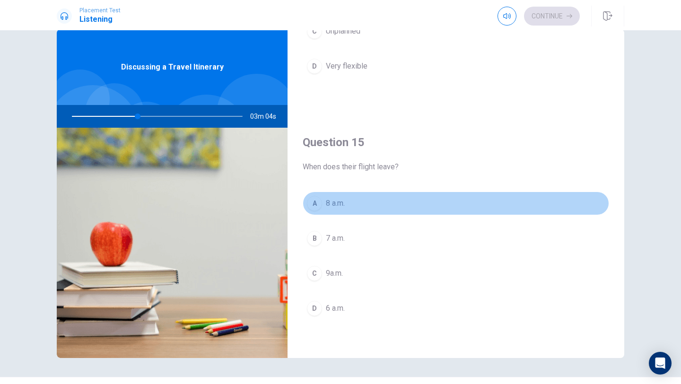
click at [313, 210] on div "A" at bounding box center [314, 203] width 15 height 15
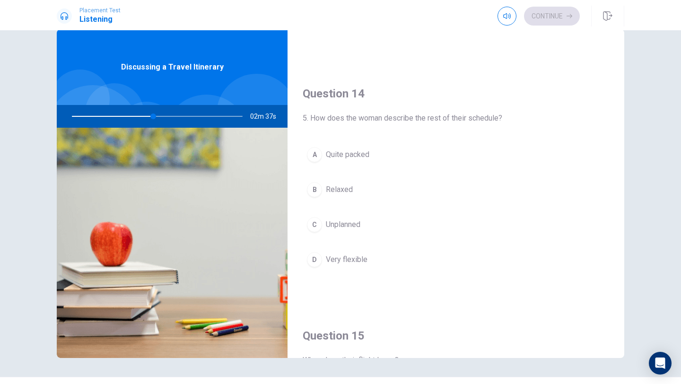
scroll to position [693, 0]
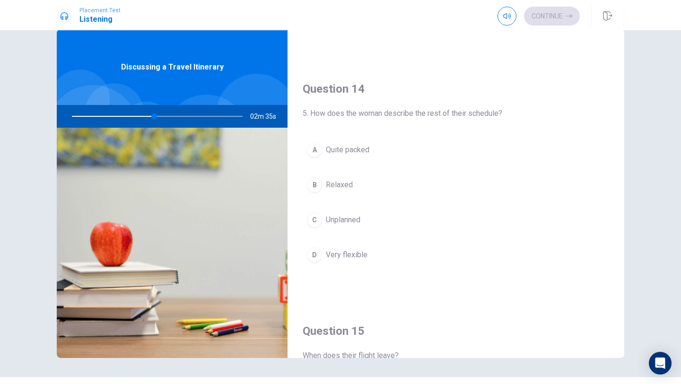
click at [317, 148] on div "A" at bounding box center [314, 149] width 15 height 15
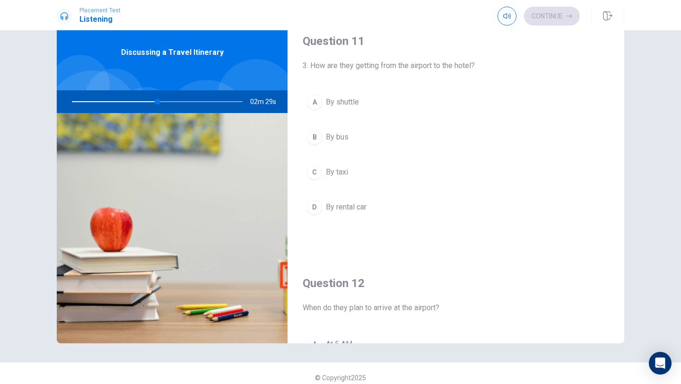
scroll to position [34, 0]
click at [312, 204] on div "D" at bounding box center [314, 207] width 15 height 15
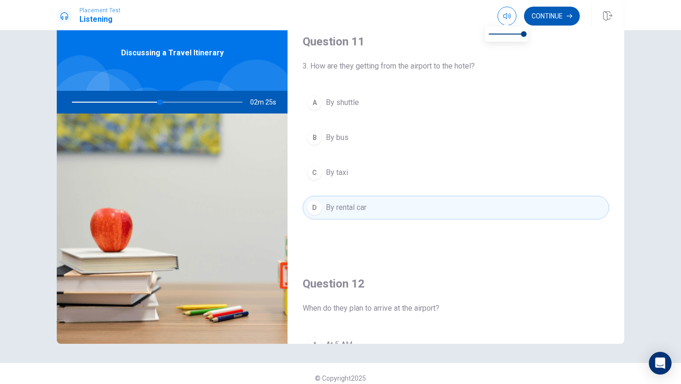
click at [531, 10] on button "Continue" at bounding box center [552, 16] width 56 height 19
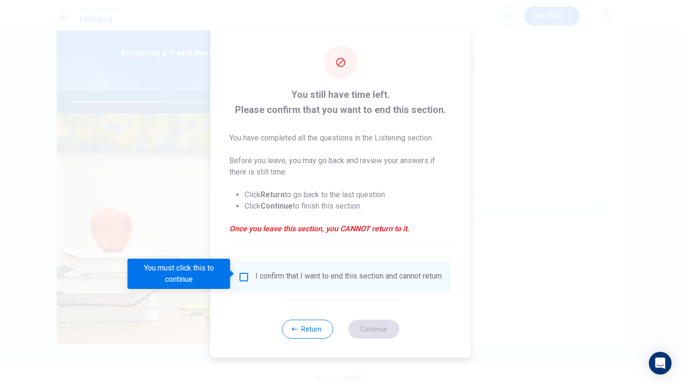
click at [246, 280] on div "I confirm that I want to end this section and cannot return." at bounding box center [340, 276] width 205 height 11
click at [243, 276] on input "You must click this to continue" at bounding box center [243, 276] width 11 height 11
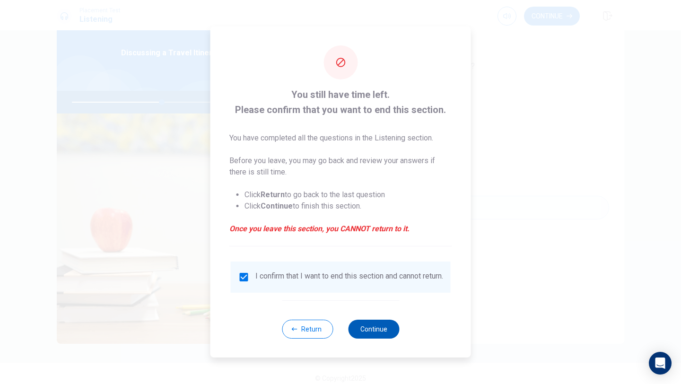
click at [374, 338] on button "Continue" at bounding box center [373, 329] width 51 height 19
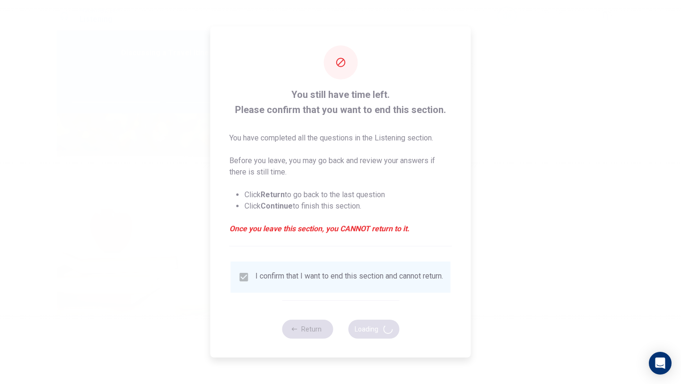
type input "54"
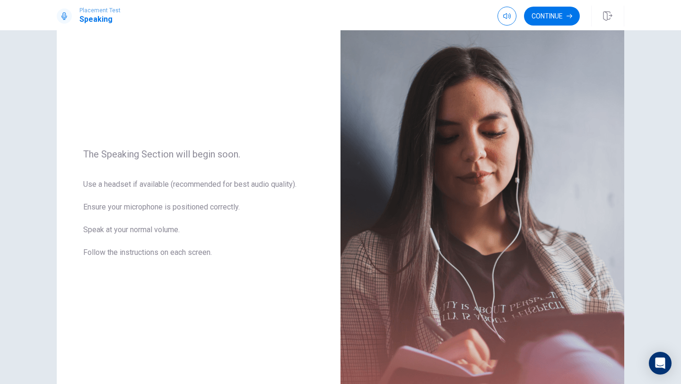
scroll to position [47, 0]
click at [554, 15] on button "Continue" at bounding box center [552, 16] width 56 height 19
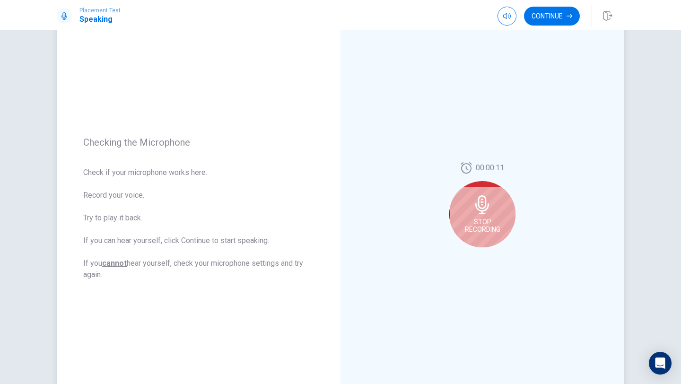
click at [489, 196] on icon at bounding box center [482, 204] width 19 height 19
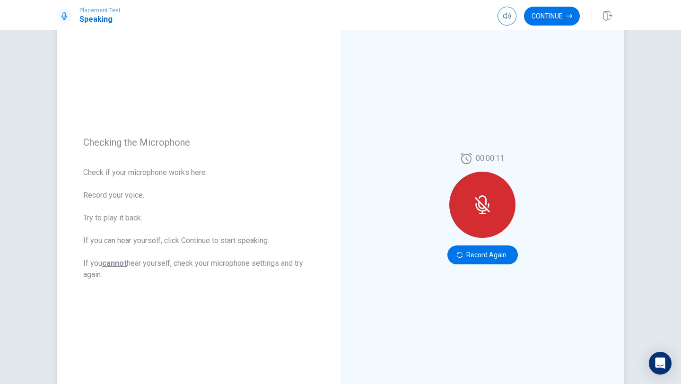
click at [485, 201] on icon at bounding box center [482, 200] width 8 height 10
click at [484, 222] on div at bounding box center [482, 205] width 66 height 66
click at [492, 252] on button "Record Again" at bounding box center [482, 254] width 70 height 19
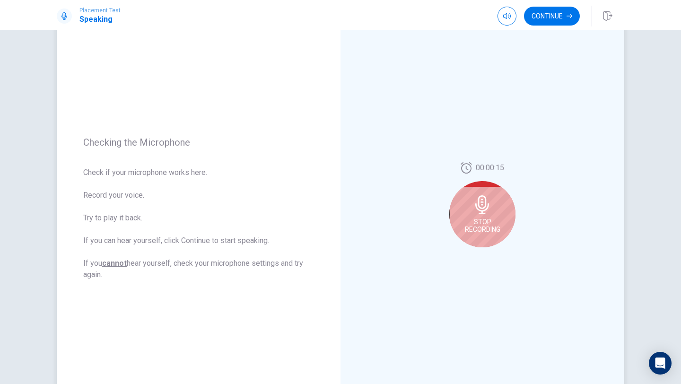
click at [490, 208] on icon at bounding box center [482, 204] width 19 height 19
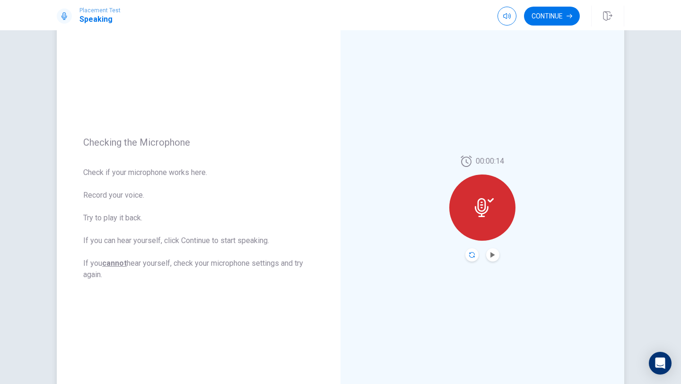
click at [472, 255] on icon "Record Again" at bounding box center [472, 255] width 6 height 6
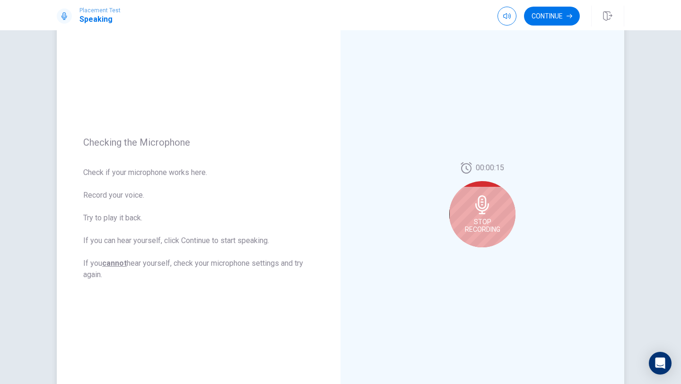
click at [491, 209] on icon at bounding box center [482, 204] width 19 height 19
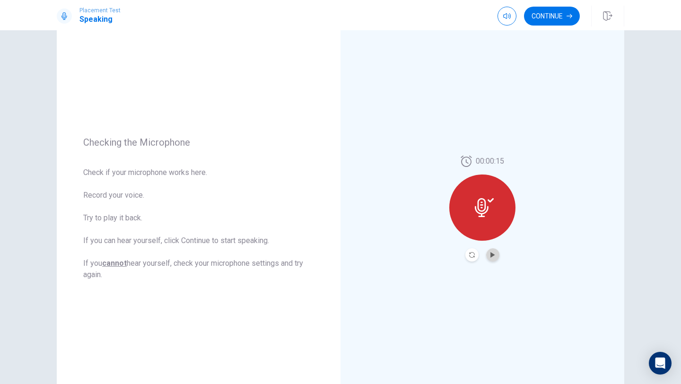
click at [493, 260] on button "Play Audio" at bounding box center [492, 254] width 13 height 13
click at [545, 17] on button "Continue" at bounding box center [552, 16] width 56 height 19
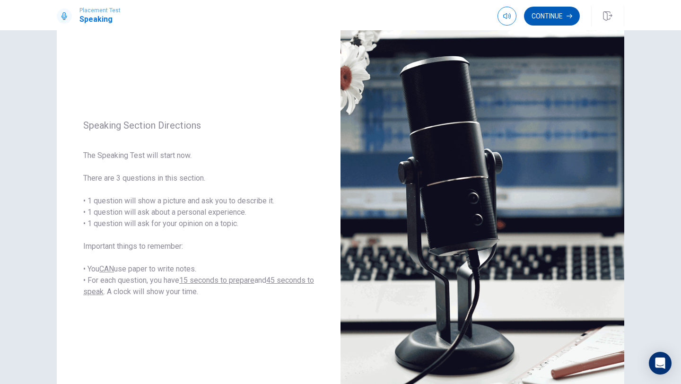
click at [547, 11] on button "Continue" at bounding box center [552, 16] width 56 height 19
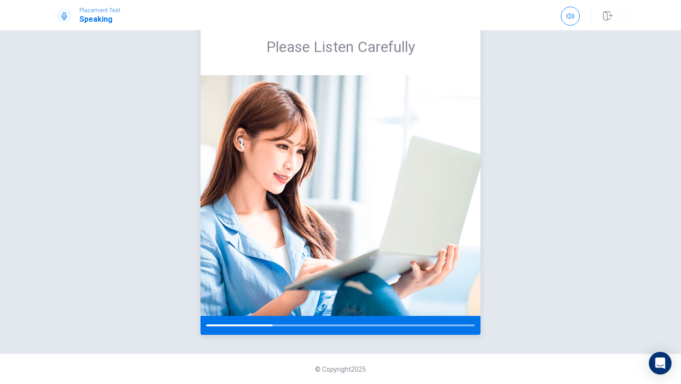
click at [388, 201] on img at bounding box center [340, 195] width 280 height 241
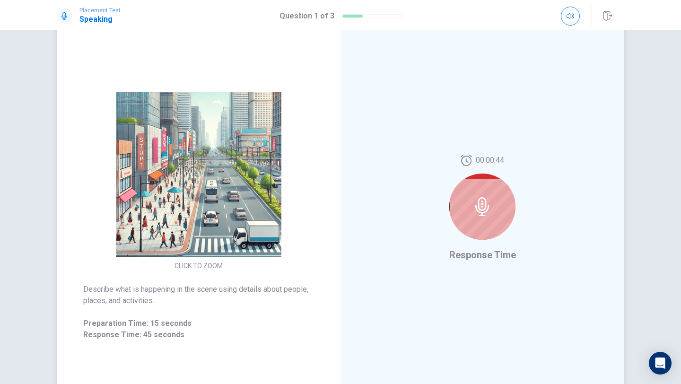
click at [472, 200] on div at bounding box center [482, 207] width 66 height 66
click at [480, 214] on icon at bounding box center [482, 206] width 19 height 19
click at [478, 253] on span "Response Time" at bounding box center [482, 254] width 67 height 11
click at [477, 215] on icon at bounding box center [482, 206] width 19 height 19
click at [489, 216] on icon at bounding box center [482, 206] width 19 height 19
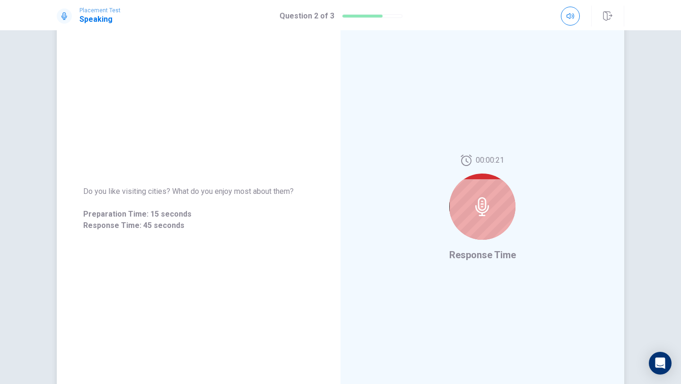
click at [487, 200] on icon at bounding box center [482, 206] width 19 height 19
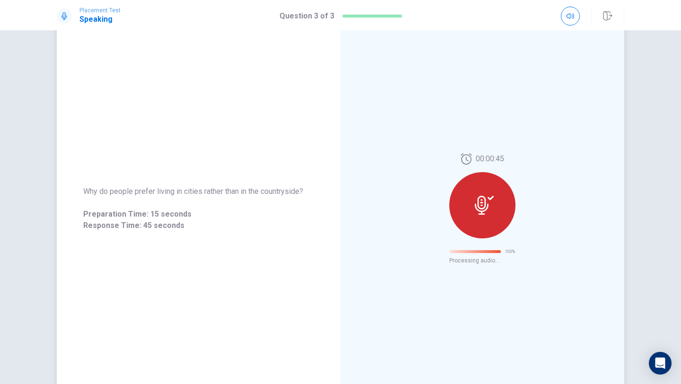
scroll to position [0, 0]
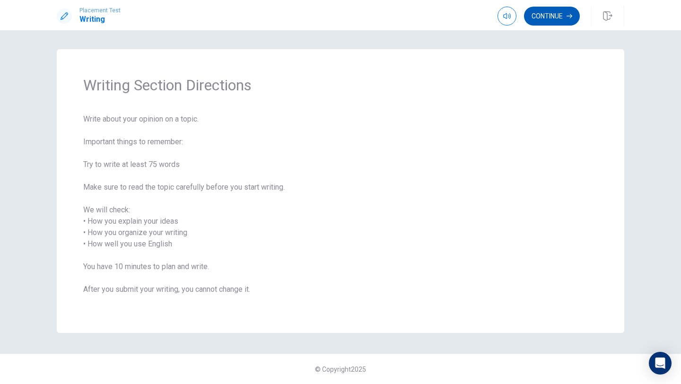
click at [538, 17] on button "Continue" at bounding box center [552, 16] width 56 height 19
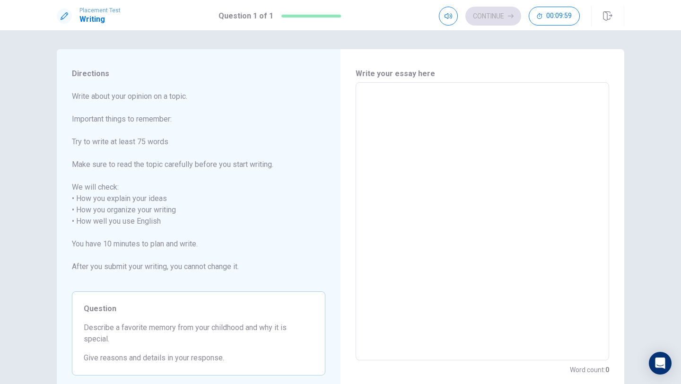
click at [419, 93] on textarea at bounding box center [482, 221] width 240 height 262
click at [370, 103] on textarea at bounding box center [482, 221] width 240 height 262
drag, startPoint x: 186, startPoint y: 96, endPoint x: 148, endPoint y: 109, distance: 39.9
click at [148, 109] on span "Write about your opinion on a topic. Important things to remember: Try to write…" at bounding box center [198, 187] width 253 height 193
drag, startPoint x: 69, startPoint y: 95, endPoint x: 176, endPoint y: 109, distance: 108.3
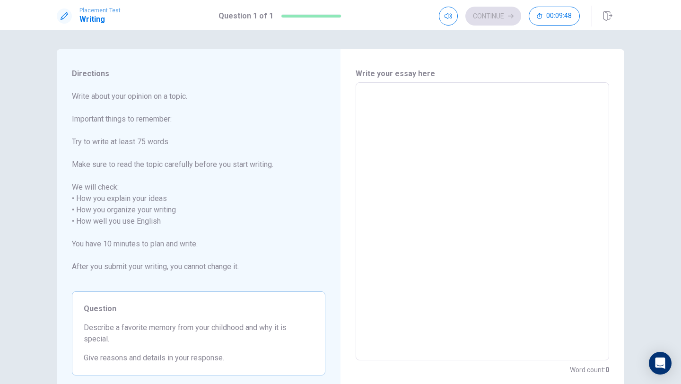
click at [178, 110] on div "Directions Write about your opinion on a topic. Important things to remember: T…" at bounding box center [199, 221] width 284 height 345
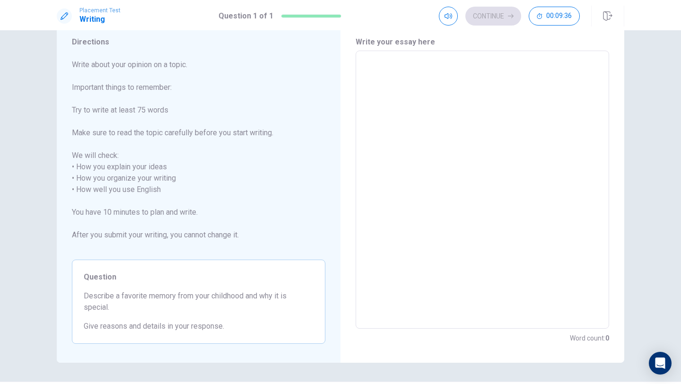
scroll to position [32, 0]
click at [369, 60] on textarea at bounding box center [482, 189] width 240 height 262
type textarea "t"
type textarea "x"
type textarea "th"
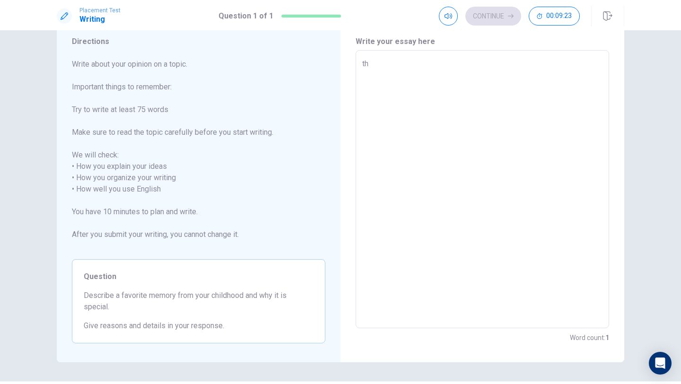
type textarea "x"
type textarea "tha"
type textarea "x"
type textarea "that"
type textarea "x"
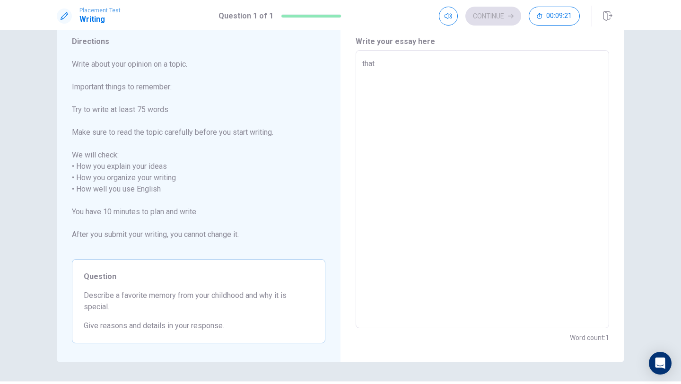
type textarea "tha"
type textarea "x"
type textarea "th"
type textarea "x"
type textarea "t"
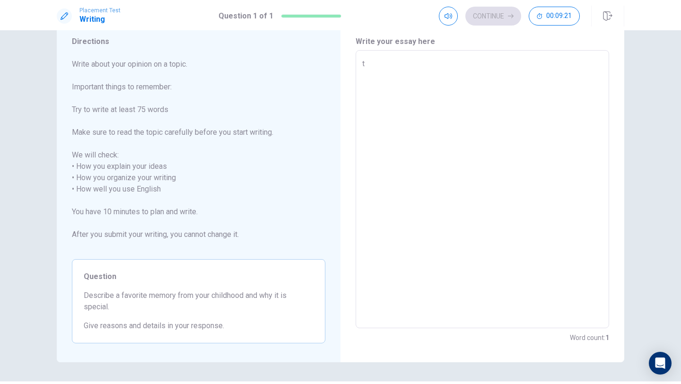
type textarea "x"
type textarea "M"
type textarea "x"
type textarea "My"
type textarea "x"
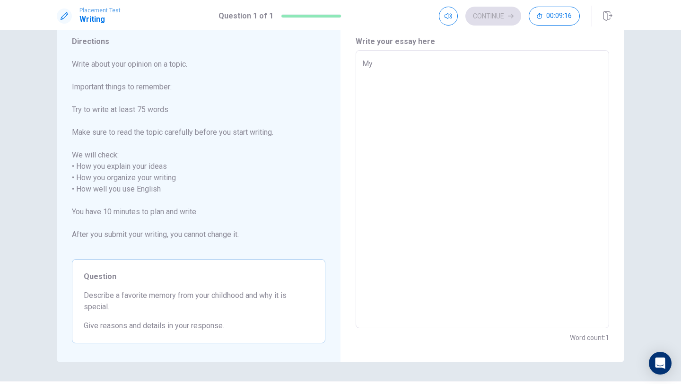
type textarea "M"
type textarea "x"
type textarea "My"
type textarea "x"
type textarea "Myf"
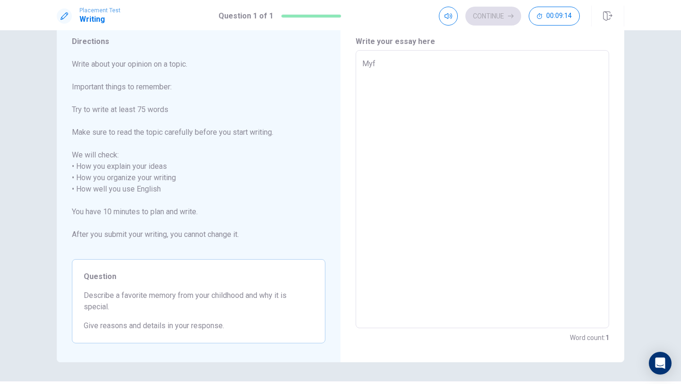
type textarea "x"
type textarea "My"
type textarea "x"
type textarea "My"
type textarea "x"
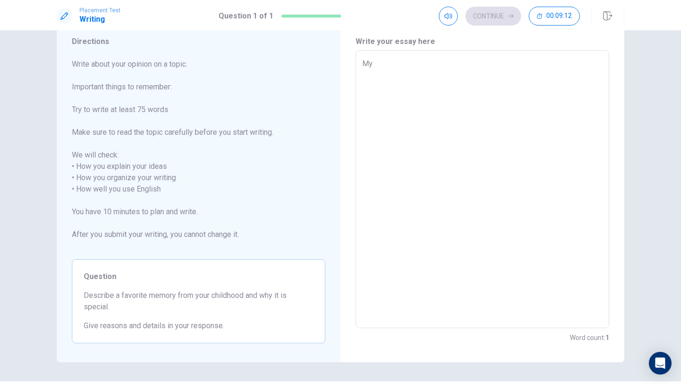
type textarea "My f"
type textarea "x"
type textarea "My fa"
type textarea "x"
type textarea "My fav"
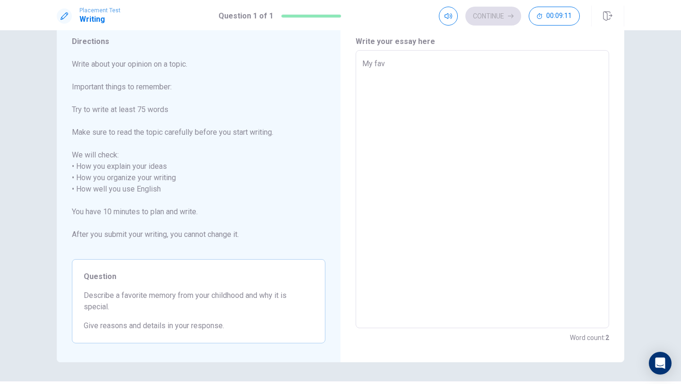
type textarea "x"
type textarea "My favo"
type textarea "x"
type textarea "My favou"
type textarea "x"
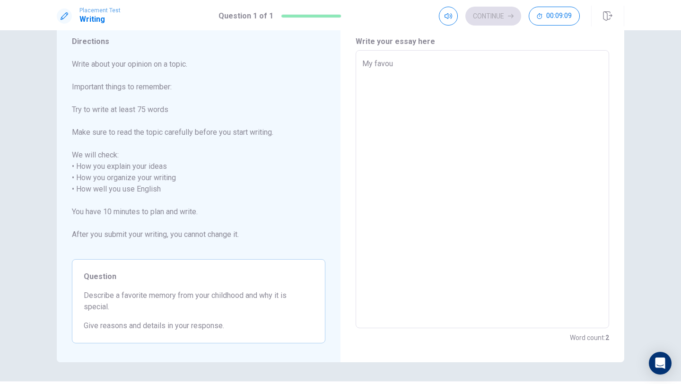
type textarea "My favour"
type textarea "x"
type textarea "My favouri"
type textarea "x"
type textarea "My favourit"
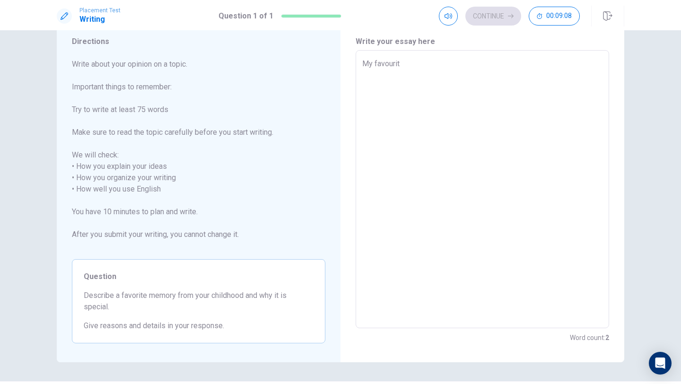
type textarea "x"
type textarea "My favourite"
type textarea "x"
type textarea "My favourite"
type textarea "x"
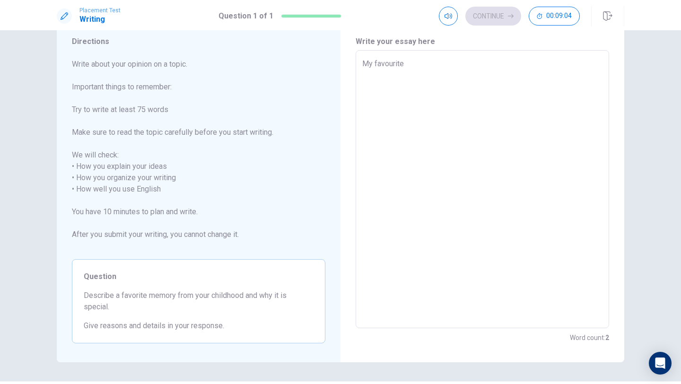
type textarea "My favourite c"
type textarea "x"
type textarea "My favourite ch"
type textarea "x"
type textarea "My favourite [PERSON_NAME]"
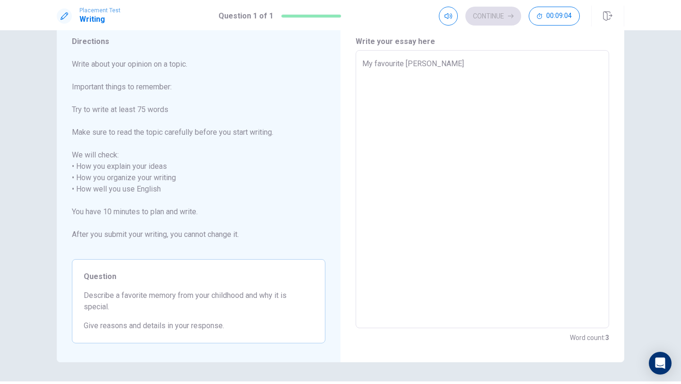
type textarea "x"
type textarea "My favourite ch"
type textarea "x"
type textarea "My favourite chi"
type textarea "x"
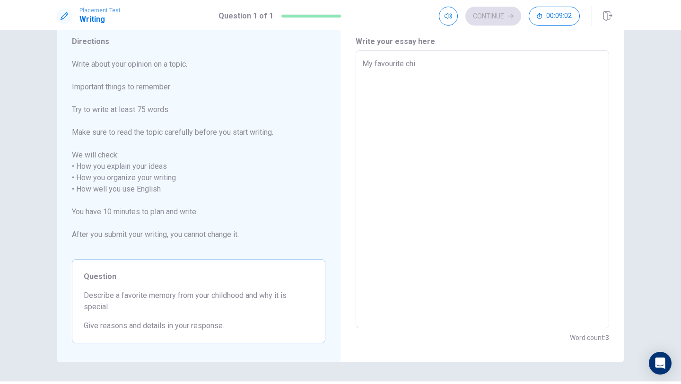
type textarea "My favourite chil"
type textarea "x"
type textarea "My favourite child"
type textarea "x"
type textarea "My favourite childh"
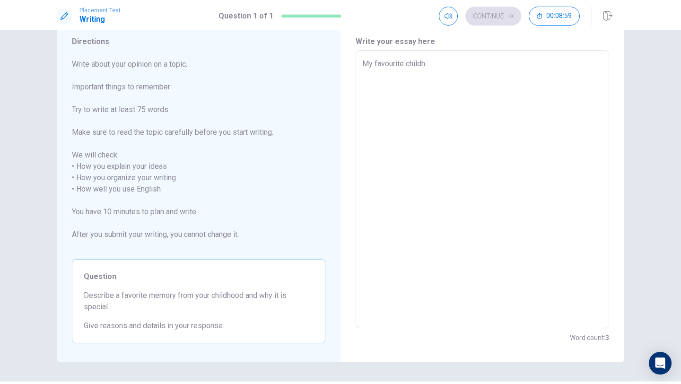
type textarea "x"
type textarea "My favourite childho"
type textarea "x"
type textarea "My favourite childhoo"
type textarea "x"
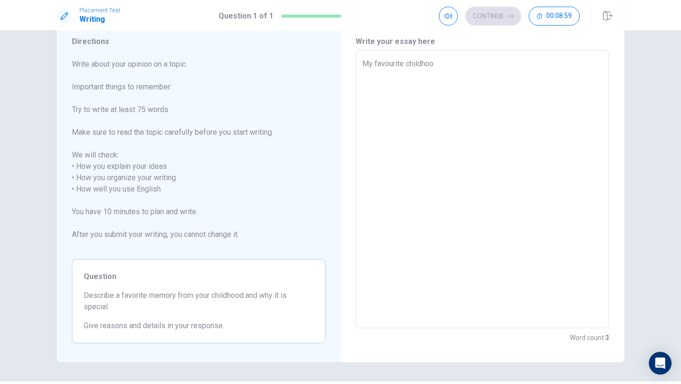
type textarea "My favourite childhood"
type textarea "x"
type textarea "My favourite childhood"
type textarea "x"
type textarea "My favourite childhood t"
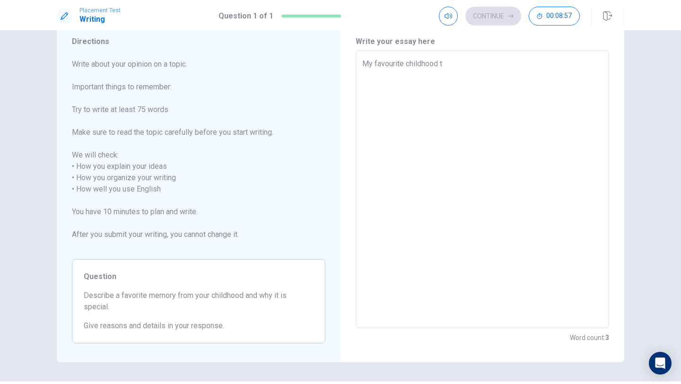
type textarea "x"
type textarea "My favourite childhood ti"
type textarea "x"
type textarea "My favourite childhood [PERSON_NAME]"
type textarea "x"
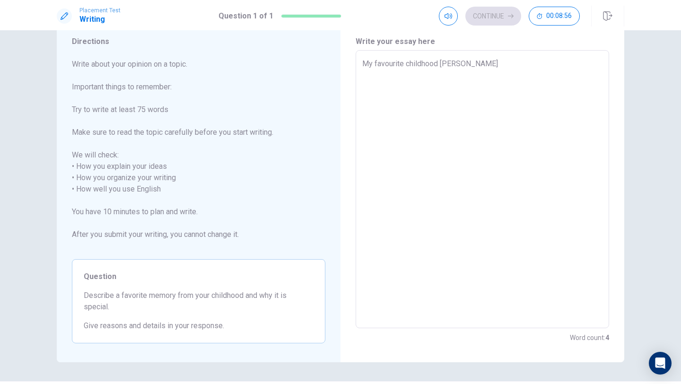
type textarea "My favourite childhood time"
type textarea "x"
type textarea "My favourite childhood time"
type textarea "x"
type textarea "My favourite childhood time i"
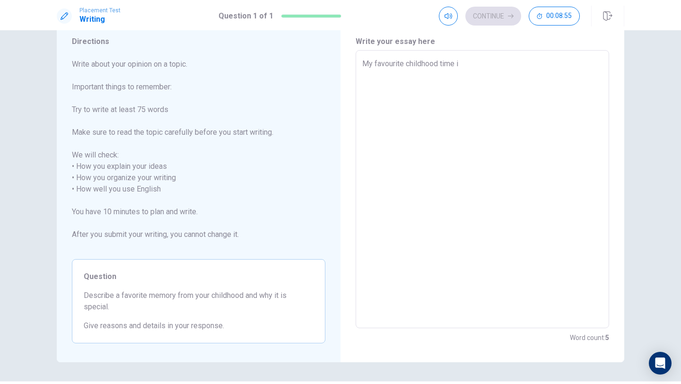
type textarea "x"
type textarea "My favourite childhood time is"
type textarea "x"
type textarea "My favourite childhood time is"
type textarea "x"
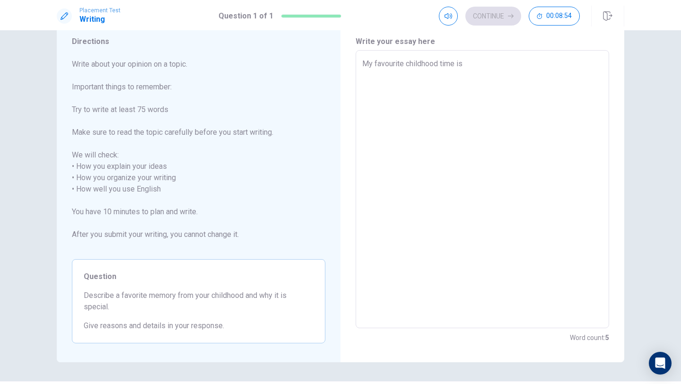
type textarea "My favourite childhood time is p"
type textarea "x"
type textarea "My favourite childhood time is pl"
type textarea "x"
type textarea "My favourite childhood time is [PERSON_NAME]"
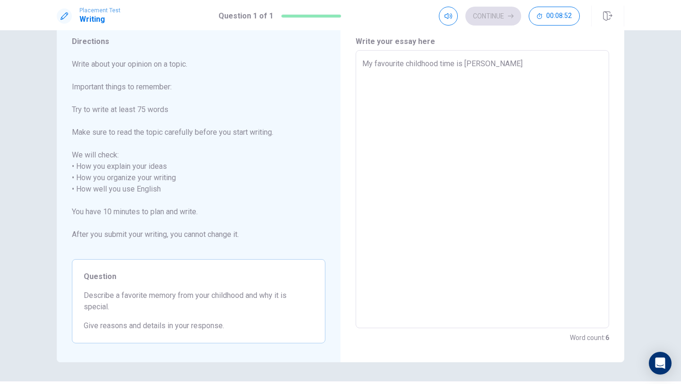
type textarea "x"
type textarea "My favourite childhood time is play"
type textarea "x"
type textarea "My favourite childhood time is playi"
type textarea "x"
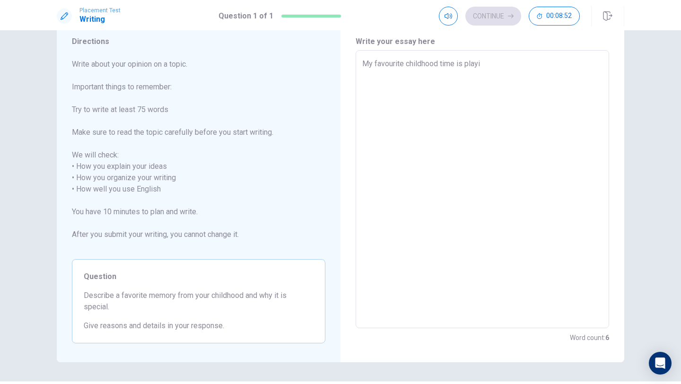
type textarea "My favourite childhood time is playin"
type textarea "x"
type textarea "My favourite childhood time is playing"
type textarea "x"
type textarea "My favourite childhood time is playing"
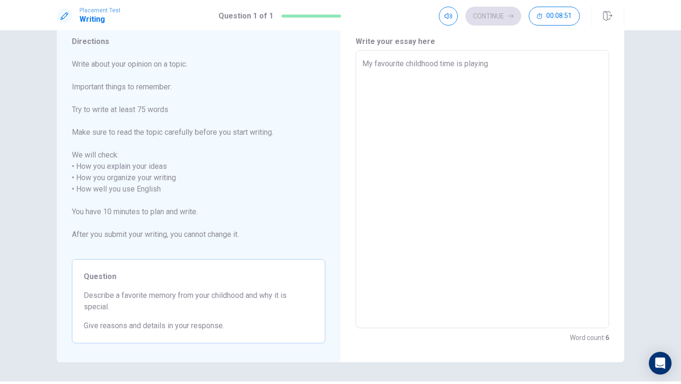
type textarea "x"
type textarea "My favourite childhood time is playing d"
type textarea "x"
type textarea "My favourite childhood time is playing ds"
type textarea "x"
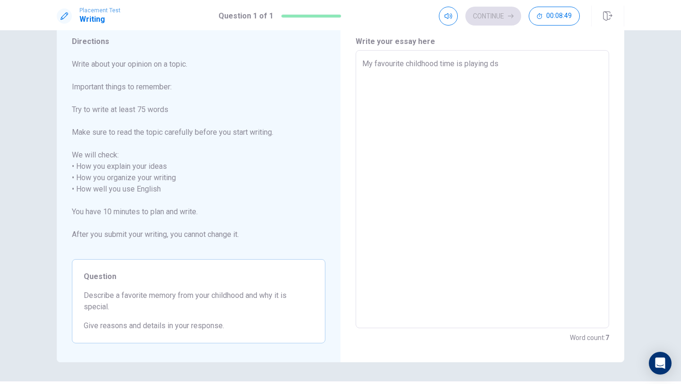
type textarea "My favourite childhood time is playing d"
type textarea "x"
type textarea "My favourite childhood time is playing"
type textarea "x"
type textarea "My favourite childhood time is playing s"
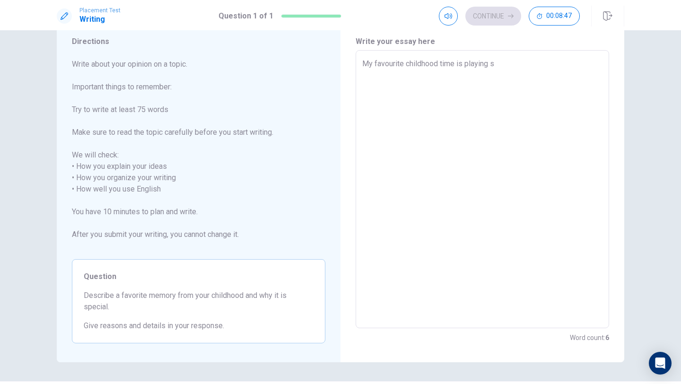
type textarea "x"
type textarea "My favourite childhood time is playing sp"
type textarea "x"
type textarea "My favourite childhood time is playing spo"
type textarea "x"
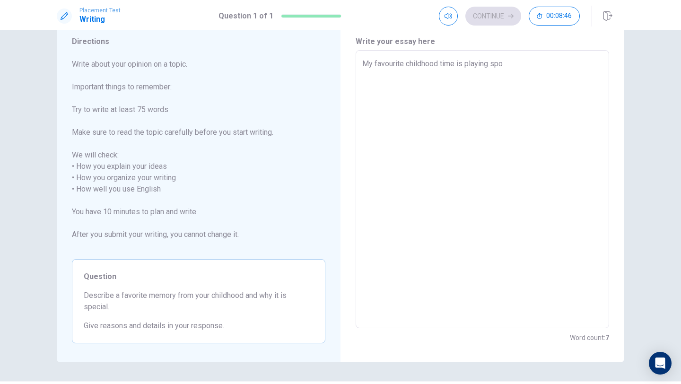
type textarea "My favourite childhood time is playing spor"
type textarea "x"
type textarea "My favourite childhood time is playing sport"
type textarea "x"
type textarea "My favourite childhood time is playing sports"
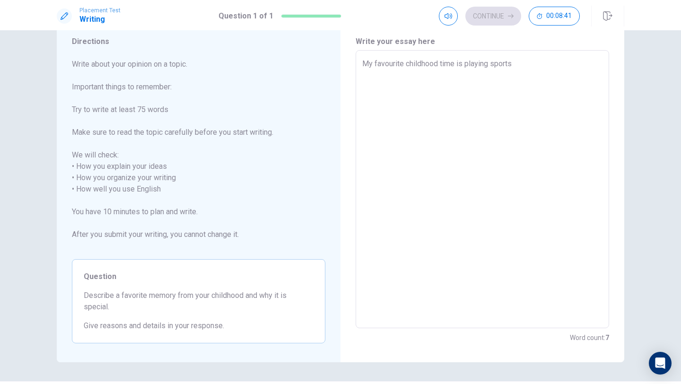
type textarea "x"
type textarea "My favourite childhood time is playing sports."
type textarea "x"
type textarea "My favourite childhood time is playing sports.T"
type textarea "x"
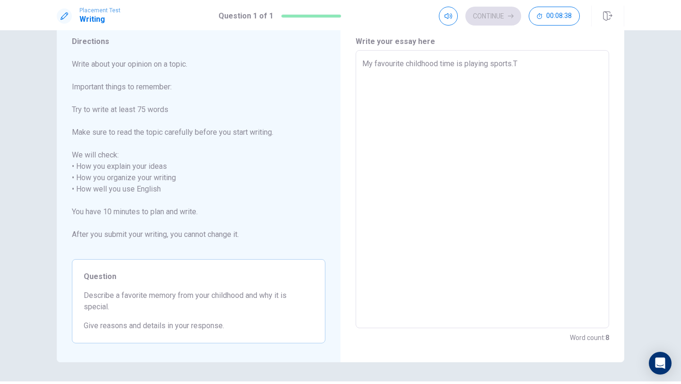
type textarea "My favourite childhood time is playing [DOMAIN_NAME]"
type textarea "x"
type textarea "My favourite childhood time is playing sports.Tha"
type textarea "x"
type textarea "My favourite childhood time is playing sports.That"
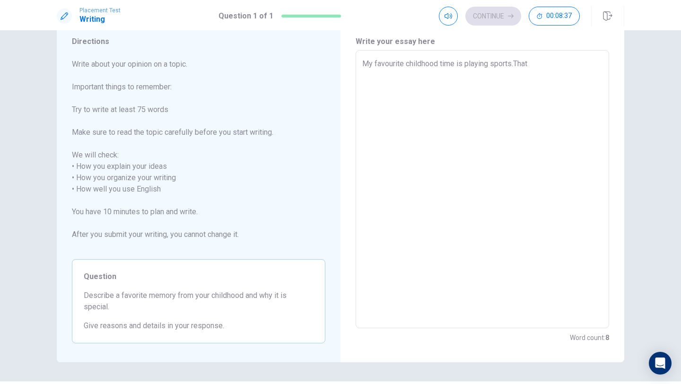
type textarea "x"
type textarea "My favourite childhood time is playing sports.Thatb"
type textarea "x"
type textarea "My favourite childhood time is playing sports.That"
type textarea "x"
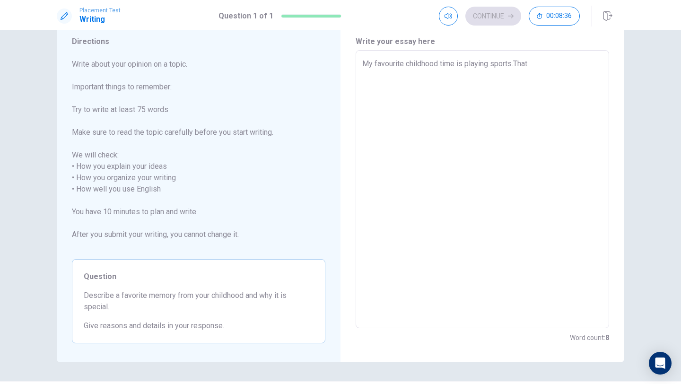
type textarea "My favourite childhood time is playing sports.That"
type textarea "x"
type textarea "My favourite childhood time is playing sports.That"
type textarea "x"
type textarea "My favourite childhood time is playing sports.That t"
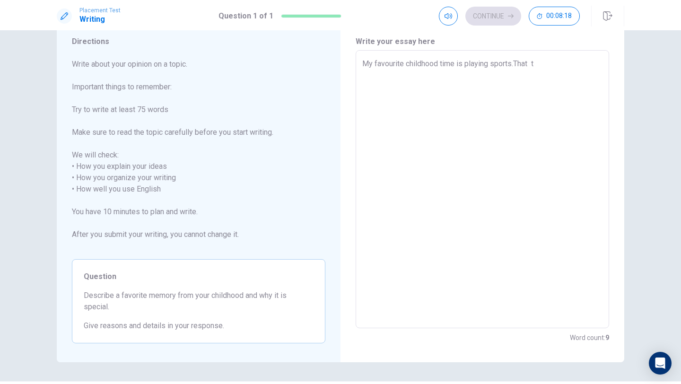
type textarea "x"
type textarea "My favourite childhood time is playing sports.That ti"
type textarea "x"
type textarea "My favourite childhood time is playing sports.That [PERSON_NAME]"
type textarea "x"
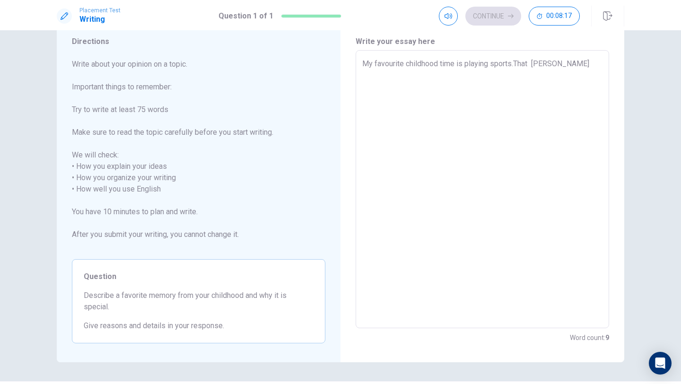
type textarea "My favourite childhood time is playing sports.That ti"
type textarea "x"
type textarea "My favourite childhood time is playing sports.That t"
type textarea "x"
type textarea "My favourite childhood time is playing sports.That"
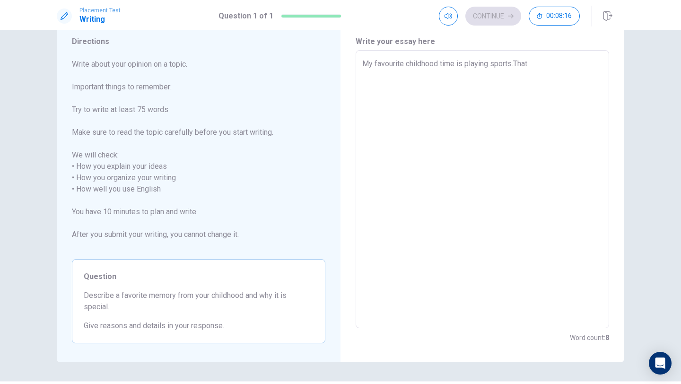
type textarea "x"
type textarea "My favourite childhood time is playing sports.That"
type textarea "x"
type textarea "My favourite childhood time is playing sports.That"
type textarea "x"
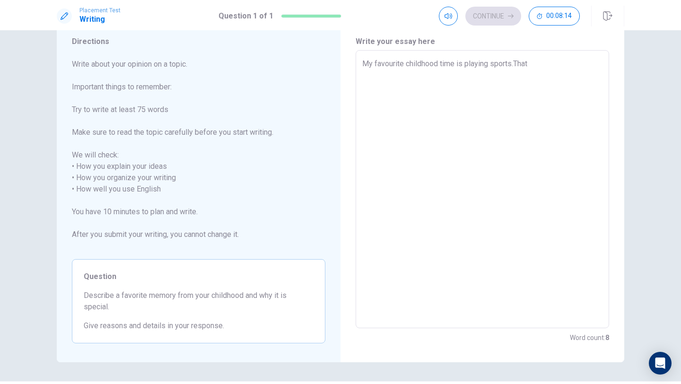
type textarea "My favourite childhood time is playing sports.That t"
type textarea "x"
type textarea "My favourite childhood time is playing sports.That ti"
type textarea "x"
type textarea "My favourite childhood time is playing sports.That [PERSON_NAME]"
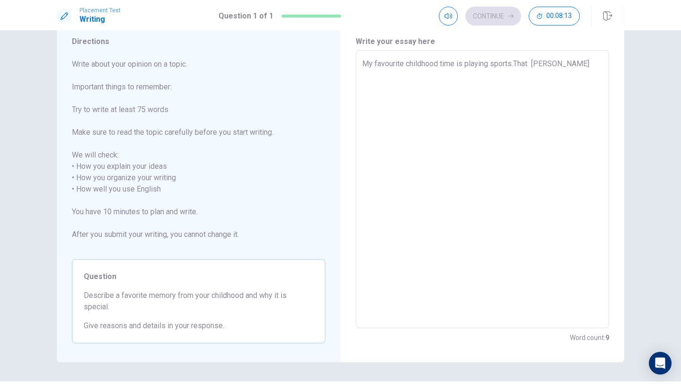
type textarea "x"
type textarea "My favourite childhood time is playing sports.That time"
type textarea "x"
type textarea "My favourite childhood time is playing sports.That time"
type textarea "x"
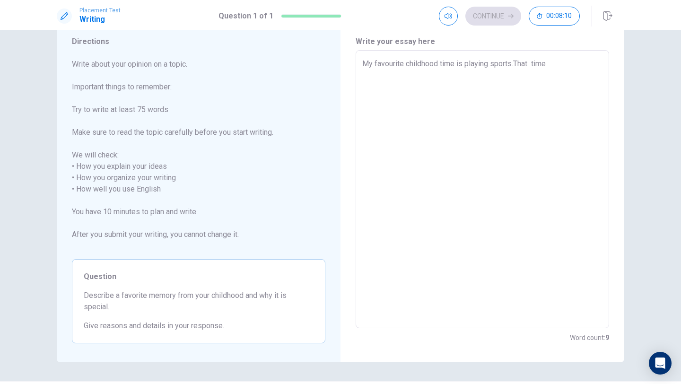
type textarea "My favourite childhood time is playing sports.That time b"
type textarea "x"
type textarea "My favourite childhood time is playing sports.That time be"
type textarea "x"
type textarea "My favourite childhood time is playing sports.That time bec"
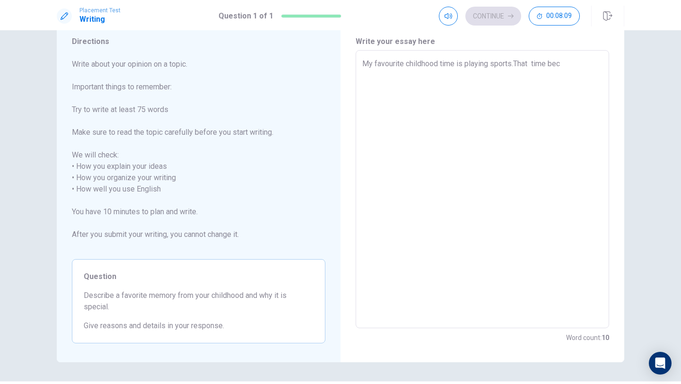
type textarea "x"
type textarea "My favourite childhood time is playing sports.That time beci"
type textarea "x"
type textarea "My favourite childhood time is playing sports.That time beciu"
type textarea "x"
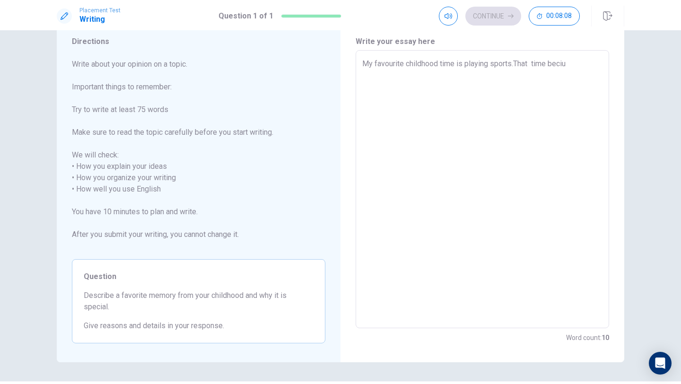
type textarea "My favourite childhood time is playing sports.That time becius"
type textarea "x"
type textarea "My favourite childhood time is playing sports.That time beciuse"
type textarea "x"
type textarea "My favourite childhood time is playing sports.That time becius"
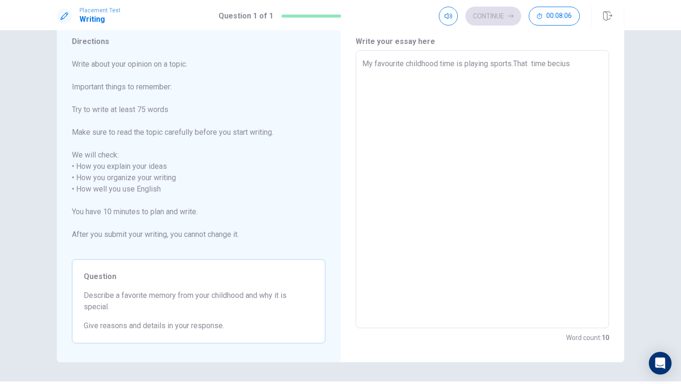
type textarea "x"
type textarea "My favourite childhood time is playing sports.That time beciu"
type textarea "x"
type textarea "My favourite childhood time is playing sports.That time beci"
type textarea "x"
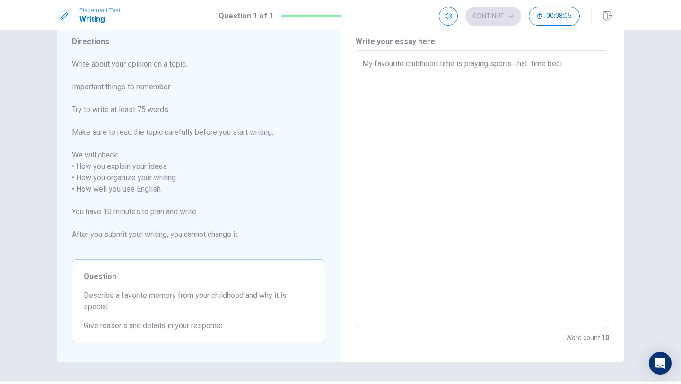
type textarea "My favourite childhood time is playing sports.That time bec"
type textarea "x"
type textarea "My favourite childhood time is playing sports.That time be"
type textarea "x"
type textarea "My favourite childhood time is playing sports.That time bec"
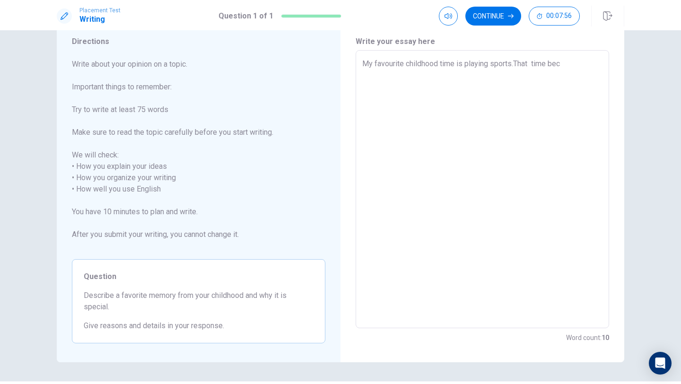
type textarea "x"
type textarea "My favourite childhood time is playing sports.That time becu"
type textarea "x"
type textarea "My favourite childhood time is playing sports.That time becua"
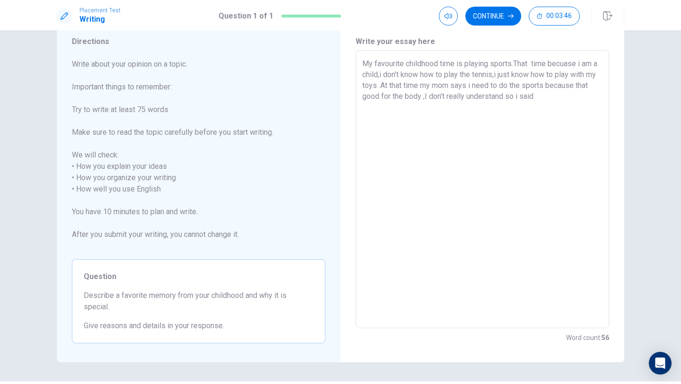
click at [579, 79] on textarea "My favourite childhood time is playing sports.That time becuase i am a child,i …" at bounding box center [482, 189] width 240 height 262
click at [583, 94] on textarea "My favourite childhood time is playing sports.That time becuase i am a child,i …" at bounding box center [482, 189] width 240 height 262
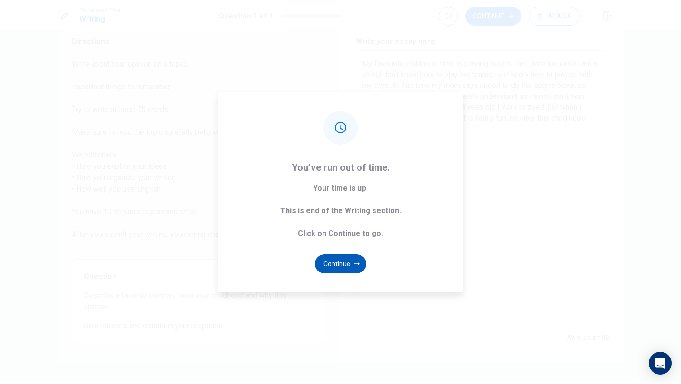
click at [337, 261] on button "Continue" at bounding box center [340, 263] width 51 height 19
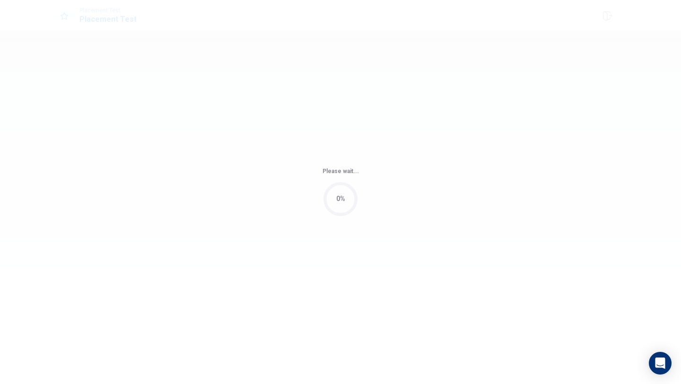
scroll to position [0, 0]
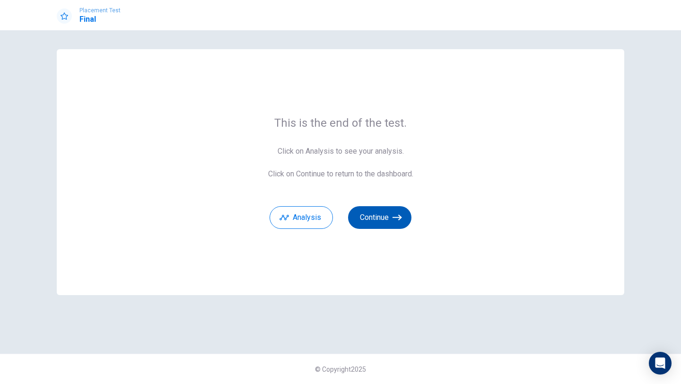
click at [372, 227] on button "Continue" at bounding box center [379, 217] width 63 height 23
